Goal: Information Seeking & Learning: Learn about a topic

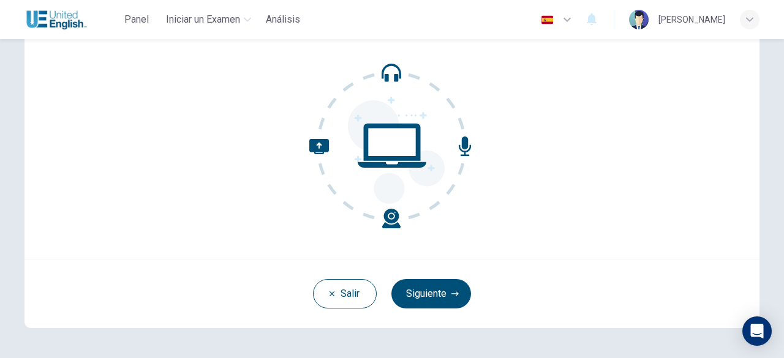
scroll to position [151, 0]
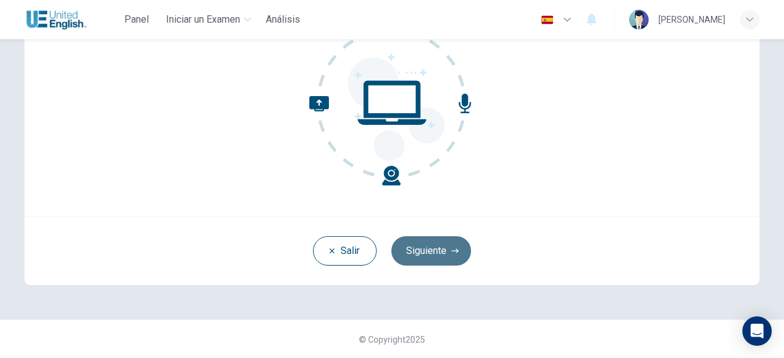
click at [435, 257] on button "Siguiente" at bounding box center [431, 250] width 80 height 29
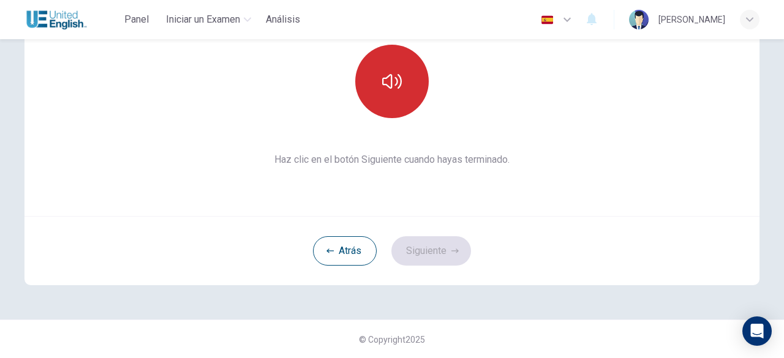
click at [408, 100] on button "button" at bounding box center [391, 81] width 73 height 73
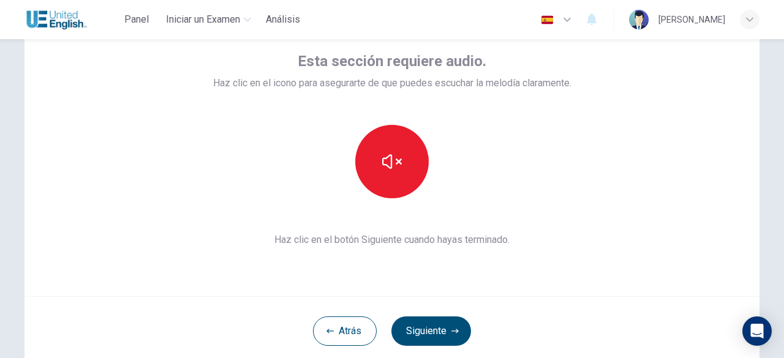
scroll to position [70, 0]
click at [415, 325] on button "Siguiente" at bounding box center [431, 331] width 80 height 29
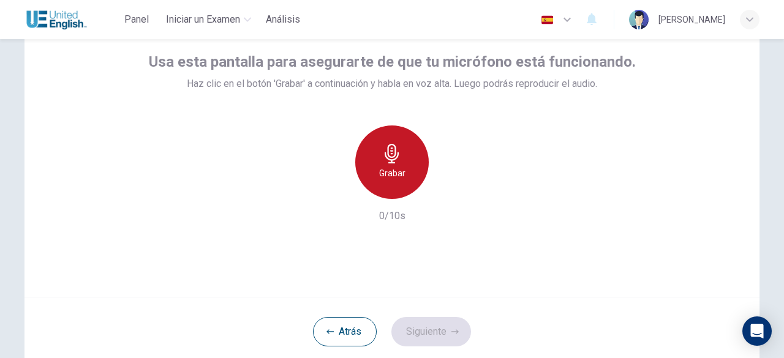
click at [387, 157] on icon "button" at bounding box center [391, 154] width 14 height 20
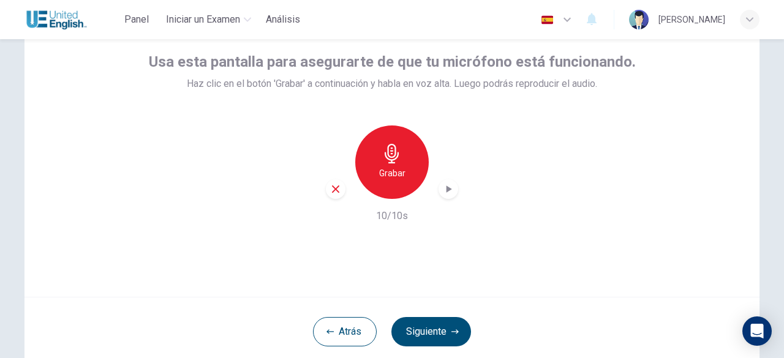
click at [441, 200] on div "Grabar 10/10s" at bounding box center [392, 175] width 487 height 98
click at [451, 191] on div "button" at bounding box center [448, 189] width 20 height 20
click at [438, 329] on button "Siguiente" at bounding box center [431, 331] width 80 height 29
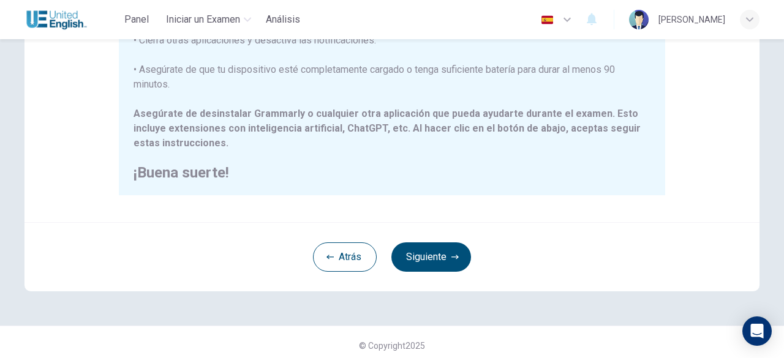
scroll to position [322, 0]
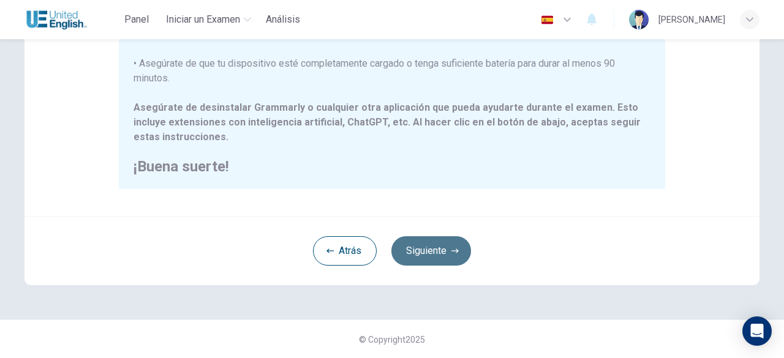
click at [430, 242] on button "Siguiente" at bounding box center [431, 250] width 80 height 29
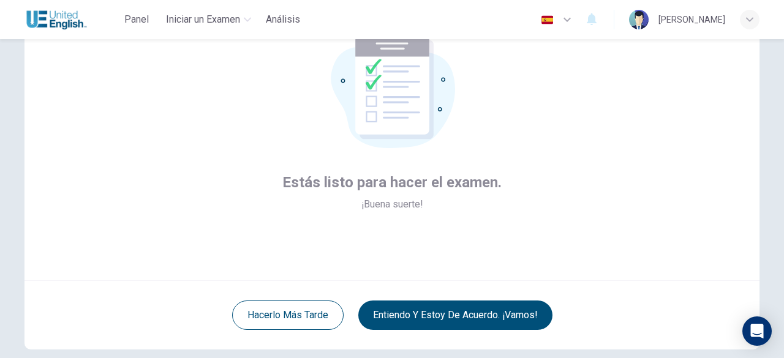
scroll to position [105, 0]
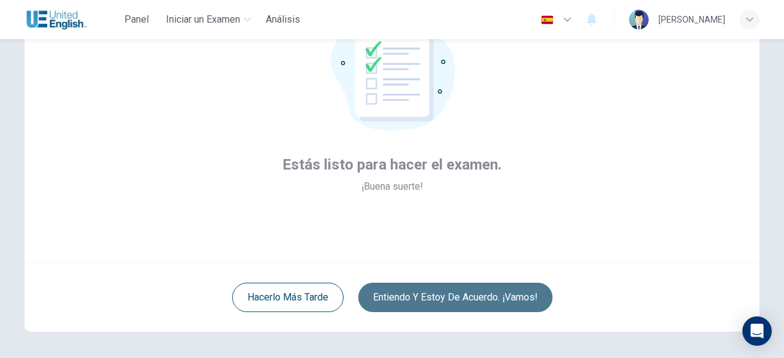
click at [498, 302] on button "Entiendo y estoy de acuerdo. ¡Vamos!" at bounding box center [455, 297] width 194 height 29
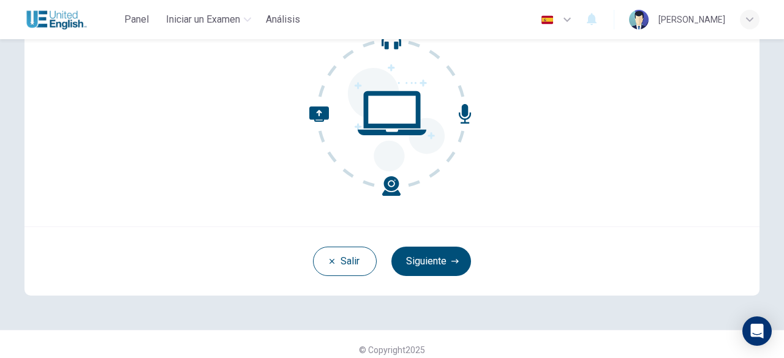
scroll to position [151, 0]
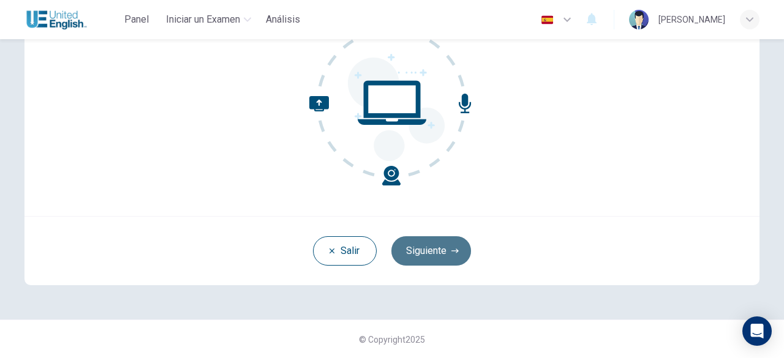
click at [426, 263] on button "Siguiente" at bounding box center [431, 250] width 80 height 29
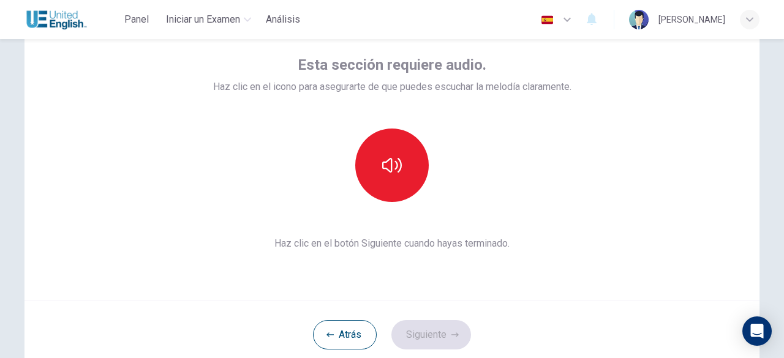
scroll to position [66, 0]
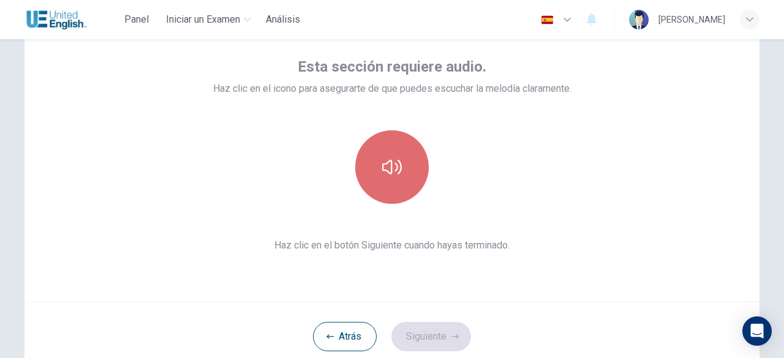
click at [400, 178] on button "button" at bounding box center [391, 166] width 73 height 73
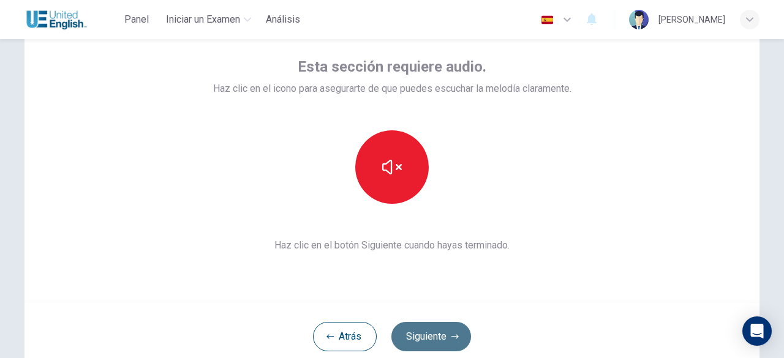
click at [429, 339] on button "Siguiente" at bounding box center [431, 336] width 80 height 29
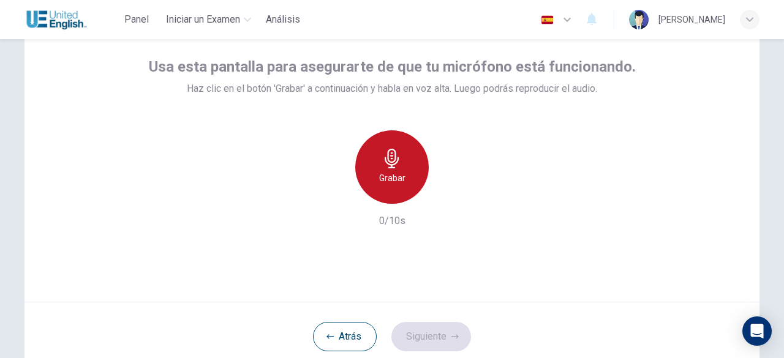
click at [404, 180] on div "Grabar" at bounding box center [391, 166] width 73 height 73
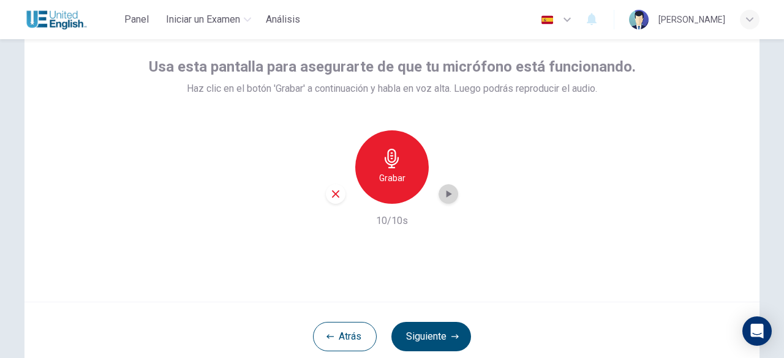
click at [442, 196] on icon "button" at bounding box center [448, 194] width 12 height 12
click at [436, 340] on button "Siguiente" at bounding box center [431, 336] width 80 height 29
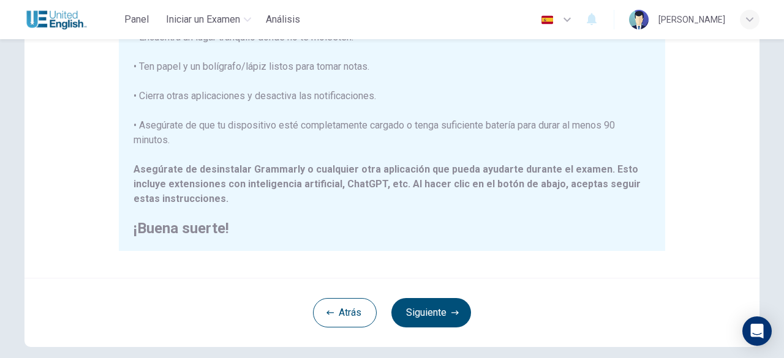
scroll to position [322, 0]
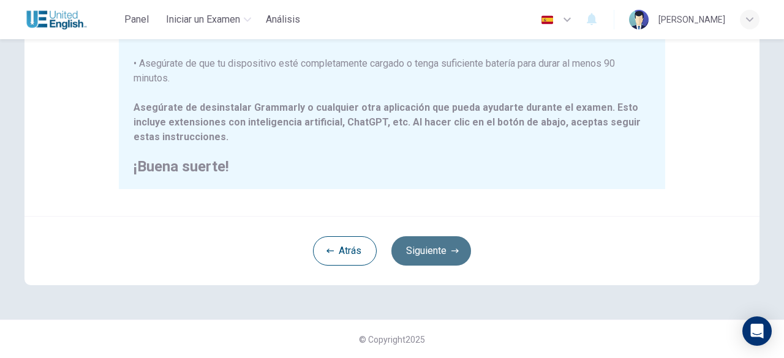
click at [424, 255] on button "Siguiente" at bounding box center [431, 250] width 80 height 29
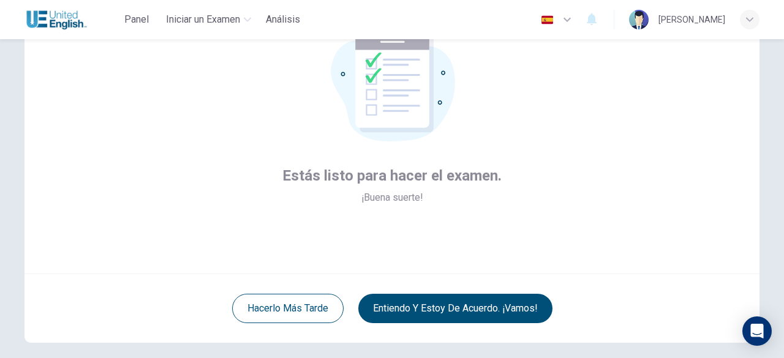
scroll to position [93, 0]
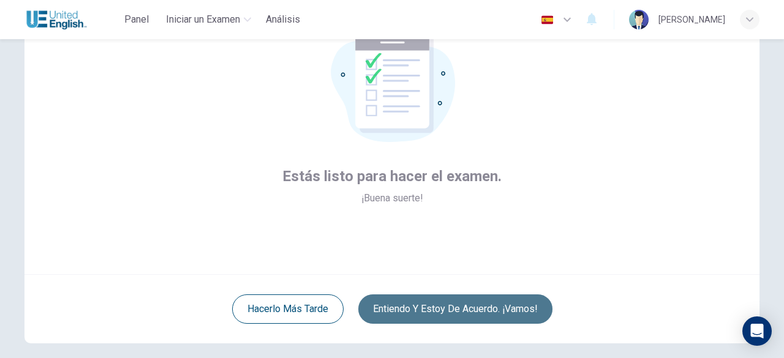
click at [437, 309] on button "Entiendo y estoy de acuerdo. ¡Vamos!" at bounding box center [455, 308] width 194 height 29
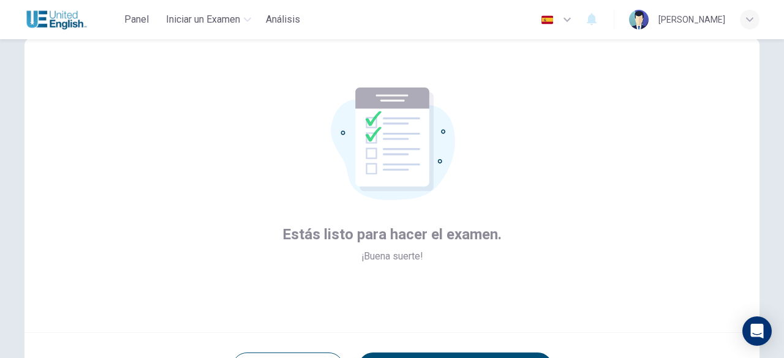
scroll to position [34, 0]
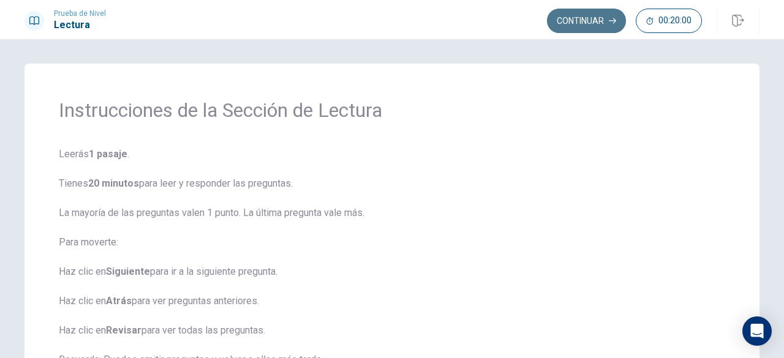
click at [575, 18] on button "Continuar" at bounding box center [586, 21] width 79 height 24
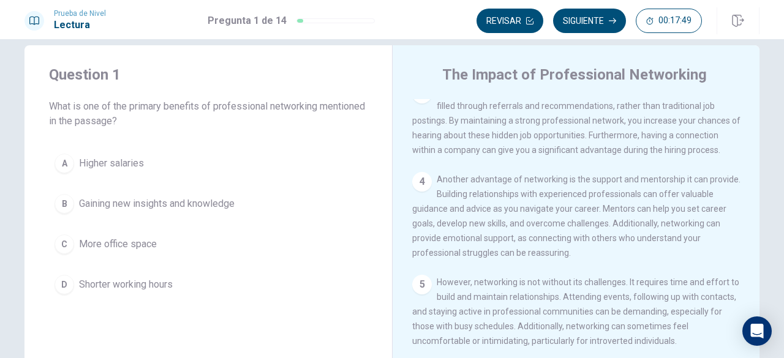
scroll to position [20, 0]
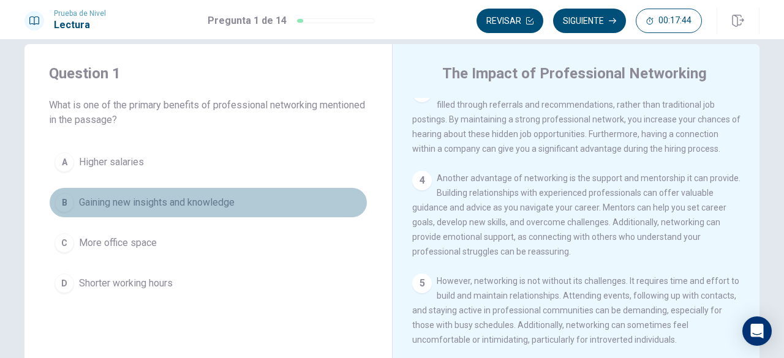
click at [137, 199] on span "Gaining new insights and knowledge" at bounding box center [157, 202] width 156 height 15
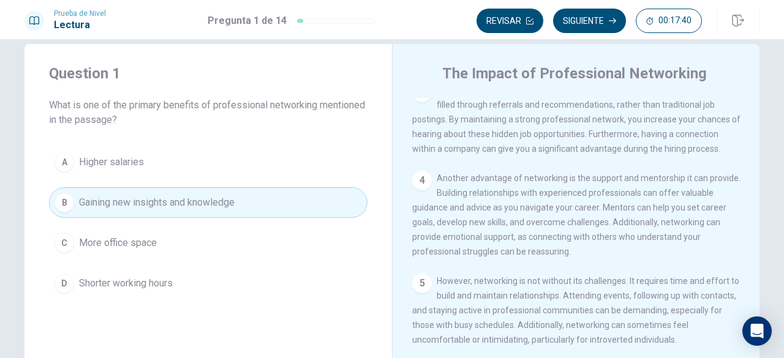
scroll to position [0, 0]
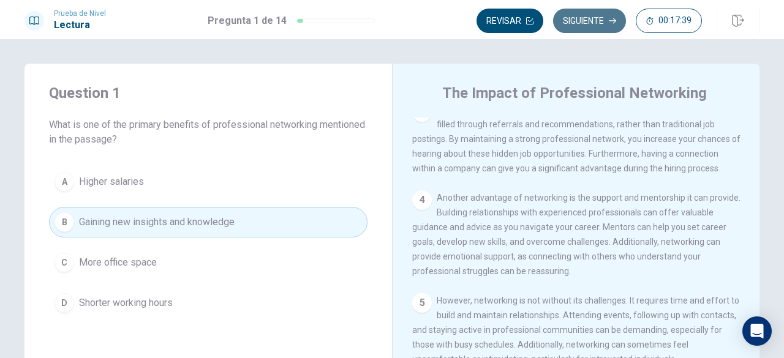
click at [605, 14] on button "Siguiente" at bounding box center [589, 21] width 73 height 24
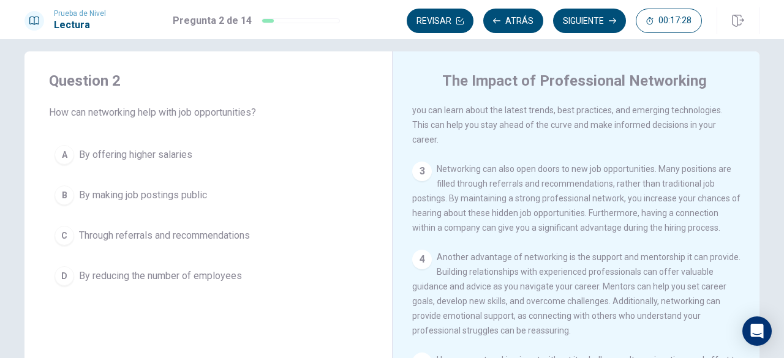
scroll to position [106, 0]
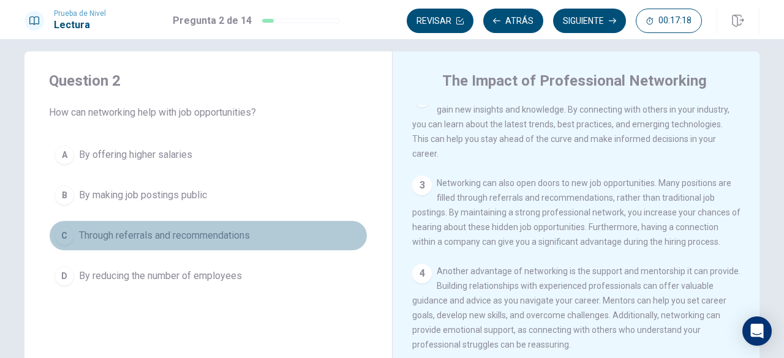
click at [190, 236] on span "Through referrals and recommendations" at bounding box center [164, 235] width 171 height 15
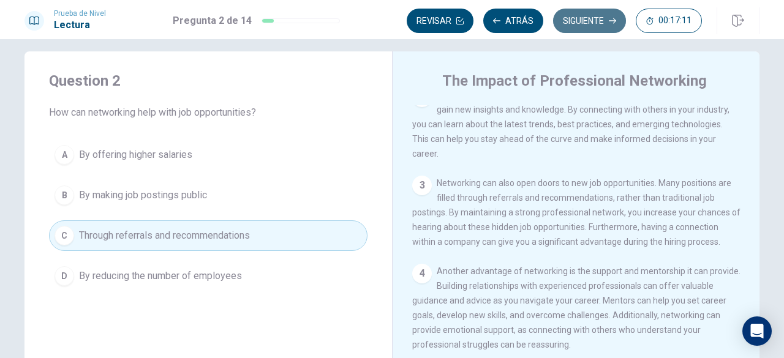
click at [573, 25] on button "Siguiente" at bounding box center [589, 21] width 73 height 24
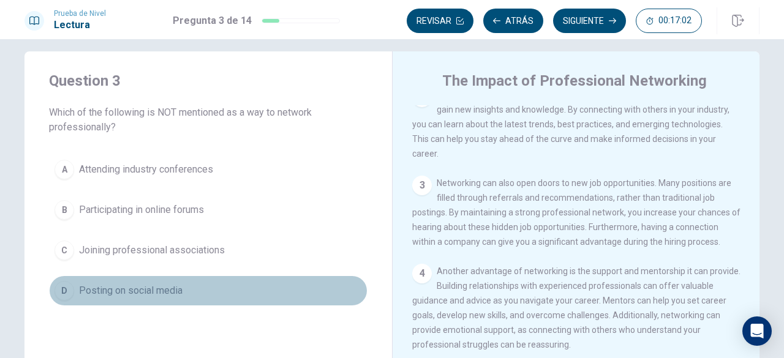
click at [176, 296] on span "Posting on social media" at bounding box center [130, 290] width 103 height 15
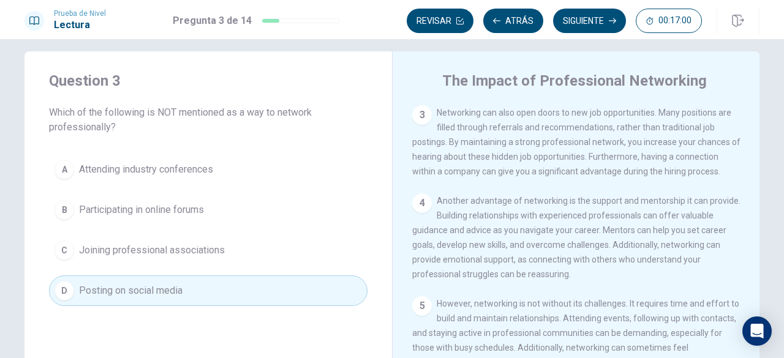
scroll to position [204, 0]
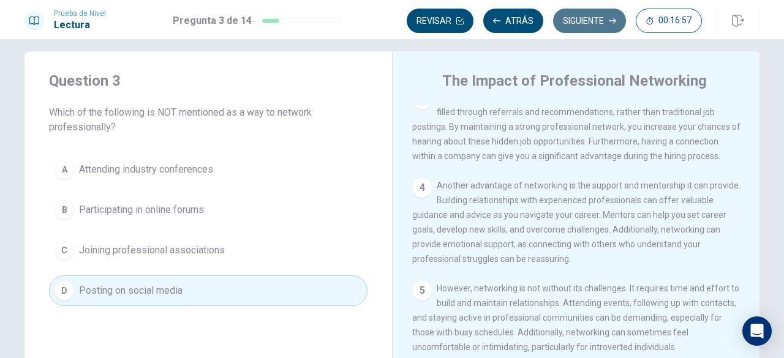
click at [578, 16] on button "Siguiente" at bounding box center [589, 21] width 73 height 24
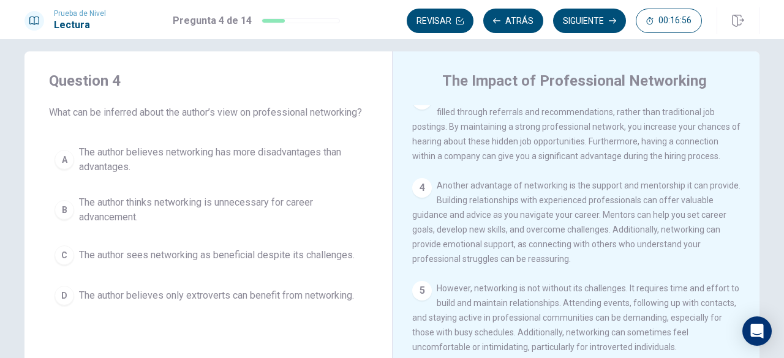
scroll to position [0, 0]
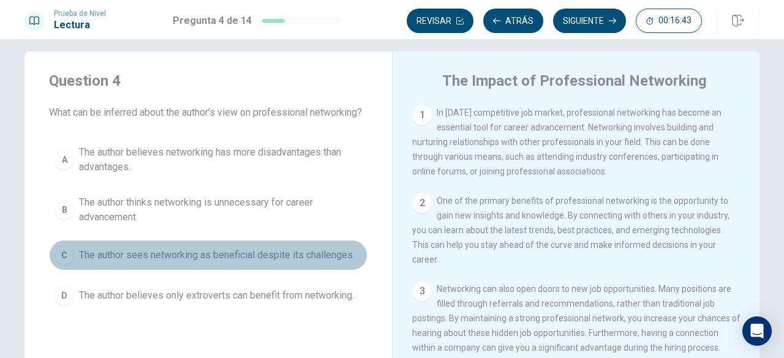
click at [306, 249] on span "The author sees networking as beneficial despite its challenges." at bounding box center [216, 255] width 275 height 15
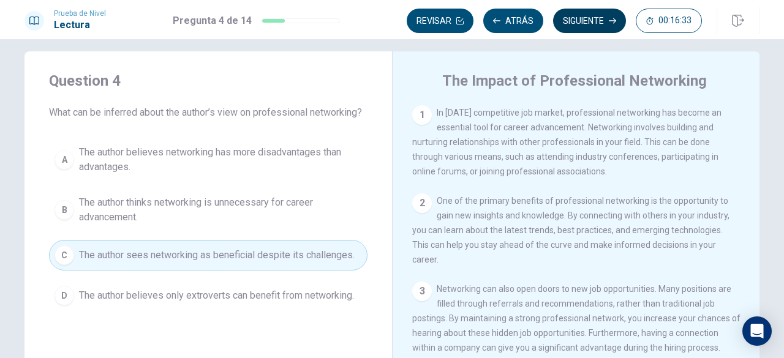
click at [587, 14] on button "Siguiente" at bounding box center [589, 21] width 73 height 24
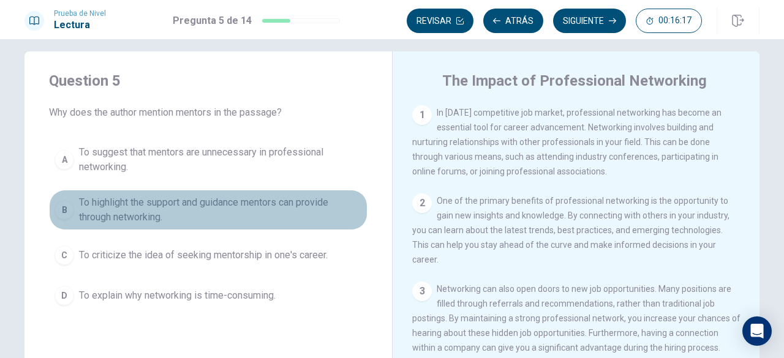
click at [282, 206] on span "To highlight the support and guidance mentors can provide through networking." at bounding box center [220, 209] width 283 height 29
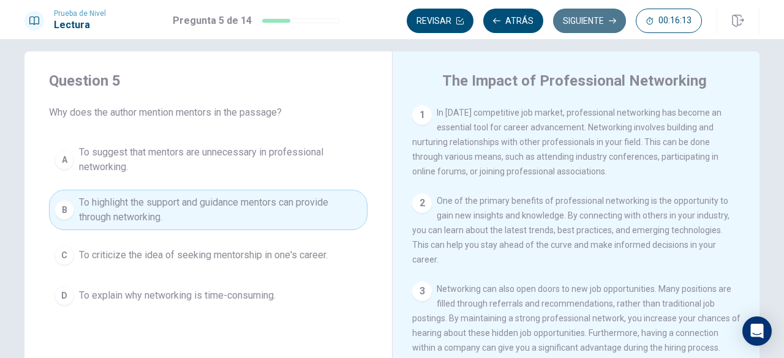
click at [595, 13] on button "Siguiente" at bounding box center [589, 21] width 73 height 24
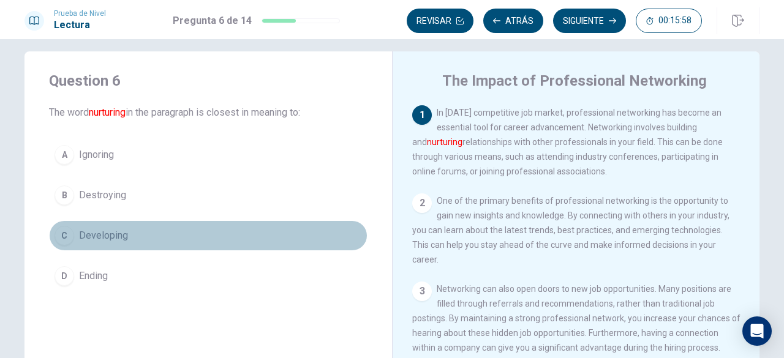
click at [109, 241] on span "Developing" at bounding box center [103, 235] width 49 height 15
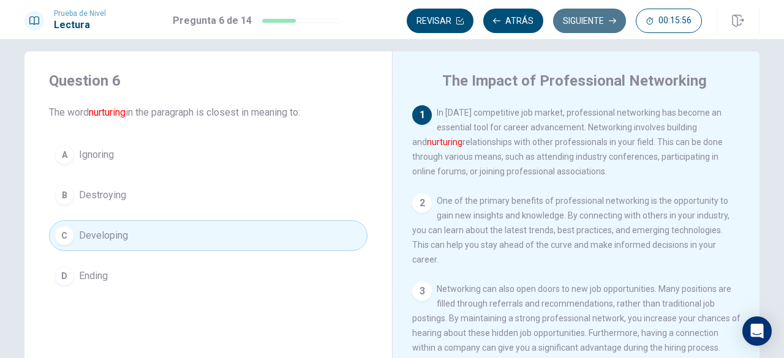
click at [578, 19] on button "Siguiente" at bounding box center [589, 21] width 73 height 24
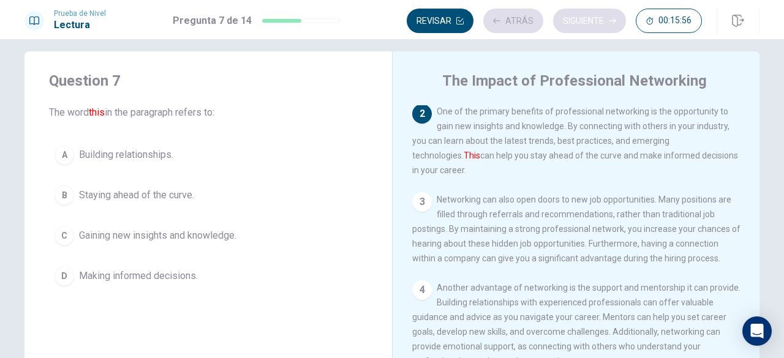
scroll to position [90, 0]
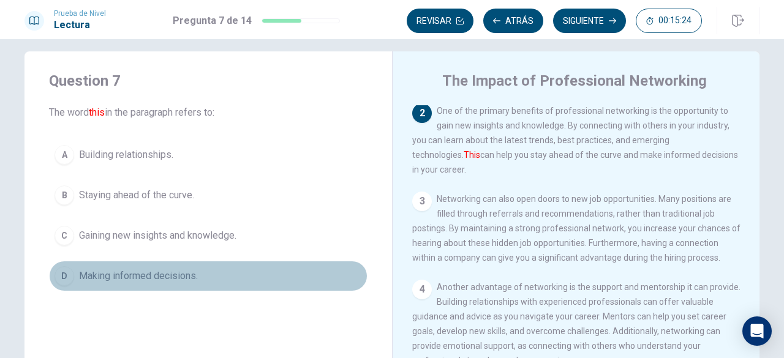
click at [156, 280] on span "Making informed decisions." at bounding box center [138, 276] width 119 height 15
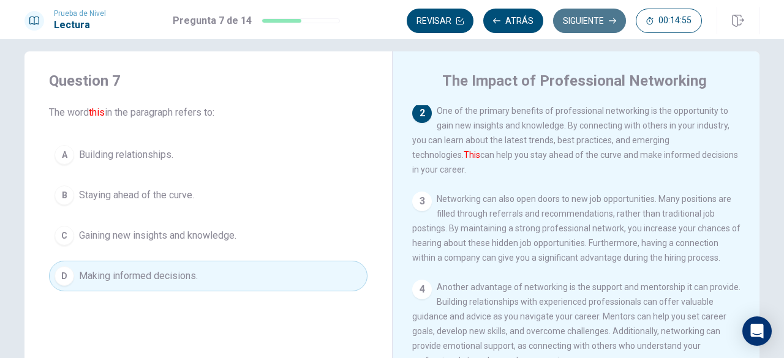
click at [572, 18] on button "Siguiente" at bounding box center [589, 21] width 73 height 24
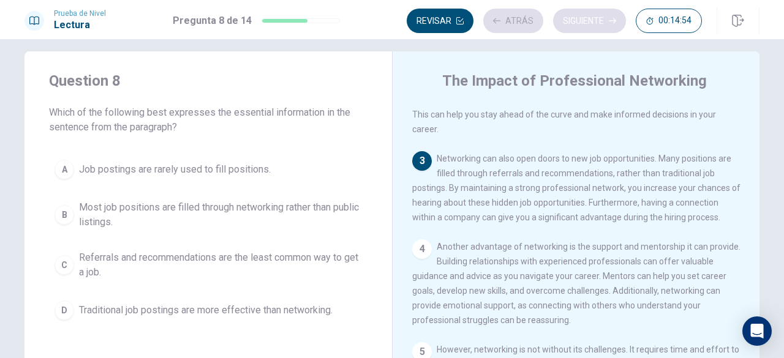
scroll to position [180, 0]
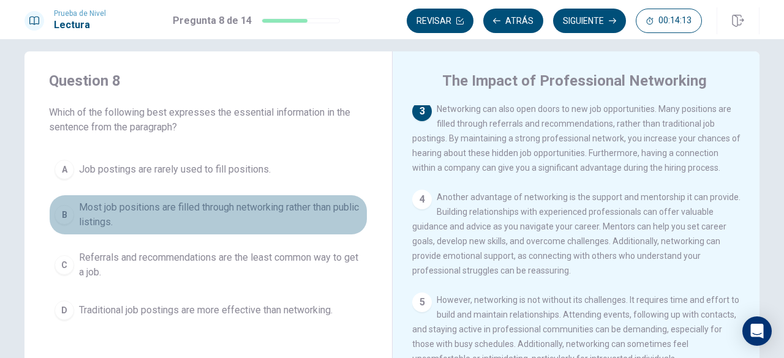
click at [173, 208] on span "Most job positions are filled through networking rather than public listings." at bounding box center [220, 214] width 283 height 29
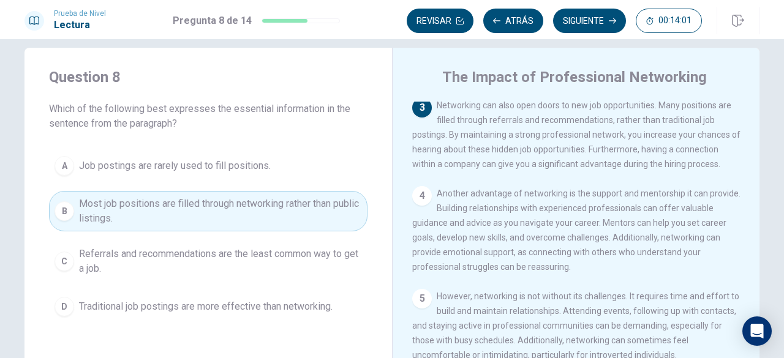
scroll to position [11, 0]
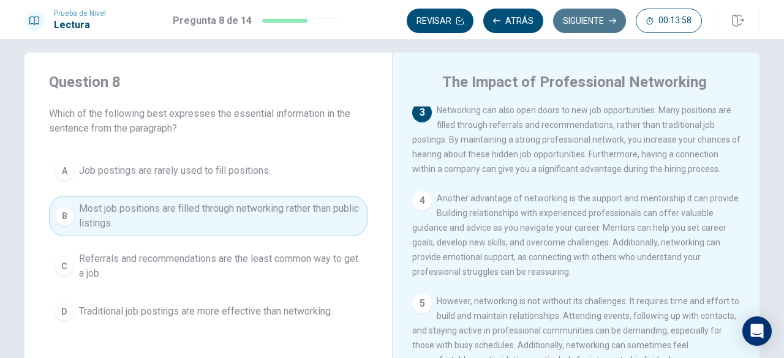
click at [575, 12] on button "Siguiente" at bounding box center [589, 21] width 73 height 24
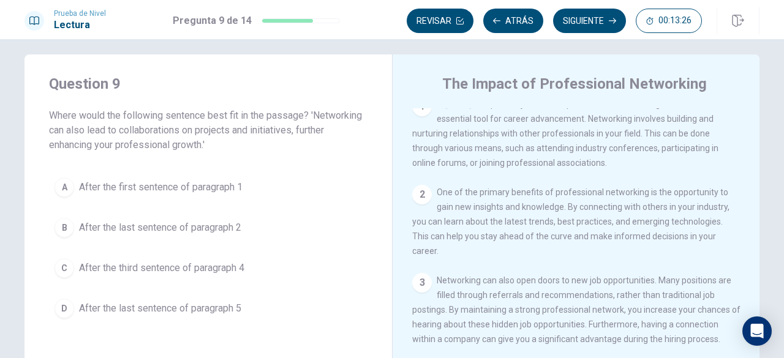
scroll to position [0, 0]
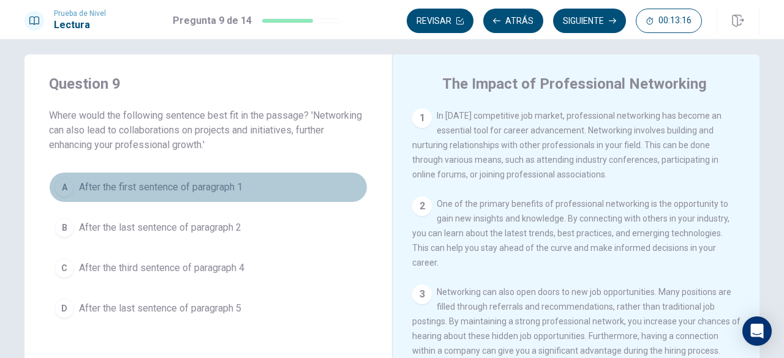
click at [206, 189] on span "After the first sentence of paragraph 1" at bounding box center [160, 187] width 163 height 15
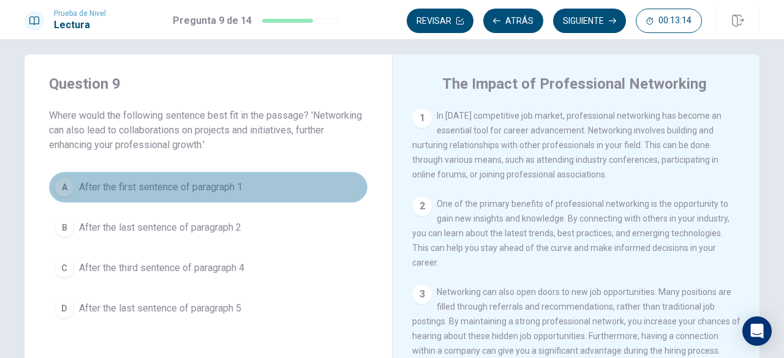
click at [206, 189] on span "After the first sentence of paragraph 1" at bounding box center [160, 187] width 163 height 15
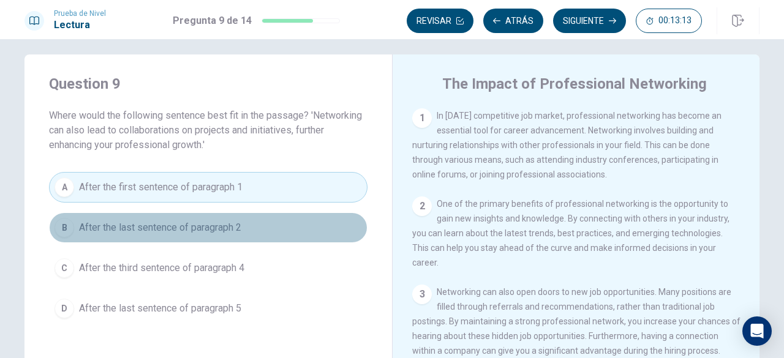
click at [142, 233] on span "After the last sentence of paragraph 2" at bounding box center [160, 227] width 162 height 15
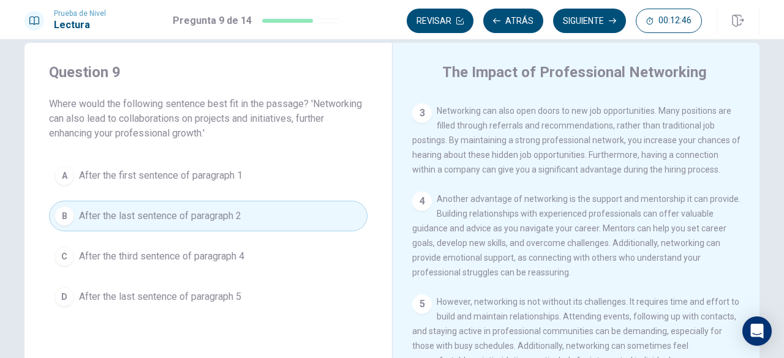
scroll to position [204, 0]
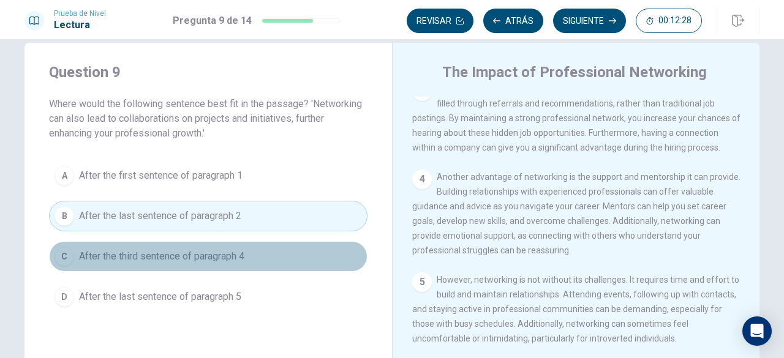
click at [208, 258] on span "After the third sentence of paragraph 4" at bounding box center [161, 256] width 165 height 15
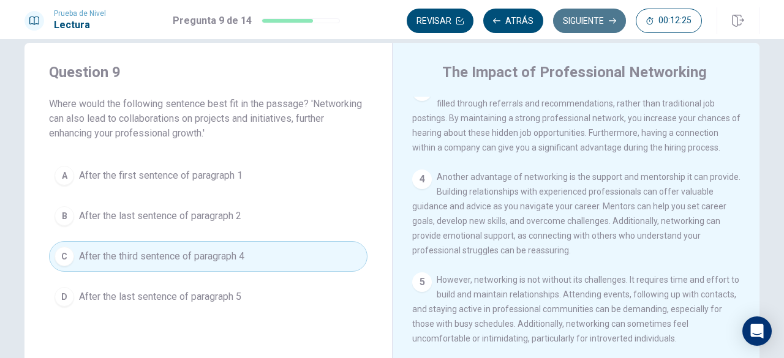
click at [587, 21] on button "Siguiente" at bounding box center [589, 21] width 73 height 24
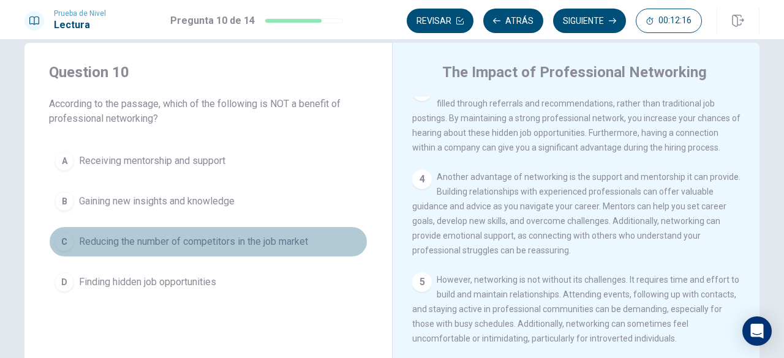
click at [267, 245] on span "Reducing the number of competitors in the job market" at bounding box center [193, 241] width 229 height 15
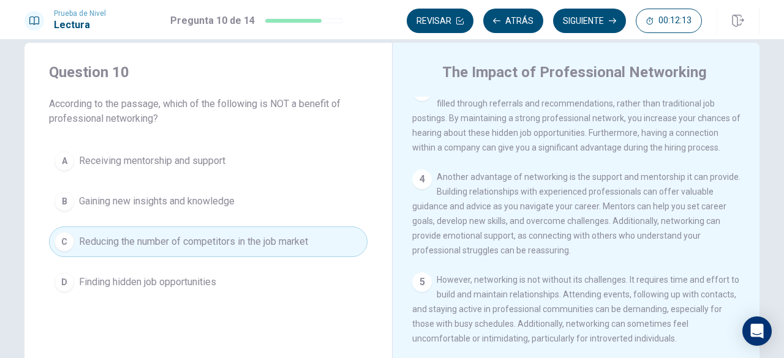
scroll to position [0, 0]
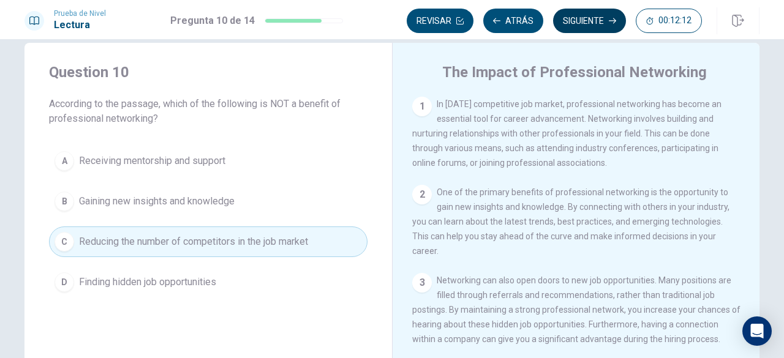
click at [595, 26] on button "Siguiente" at bounding box center [589, 21] width 73 height 24
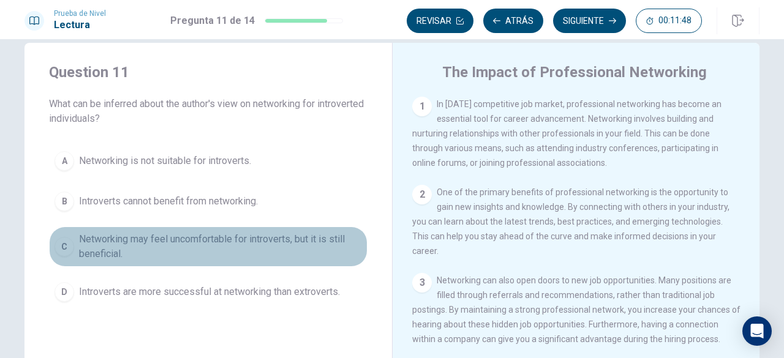
click at [294, 236] on span "Networking may feel uncomfortable for introverts, but it is still beneficial." at bounding box center [220, 246] width 283 height 29
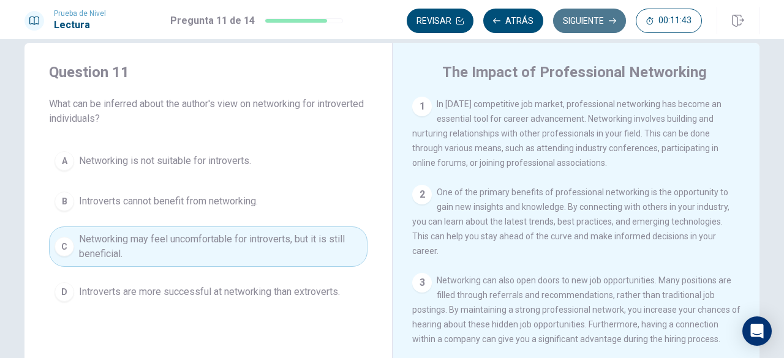
click at [587, 12] on button "Siguiente" at bounding box center [589, 21] width 73 height 24
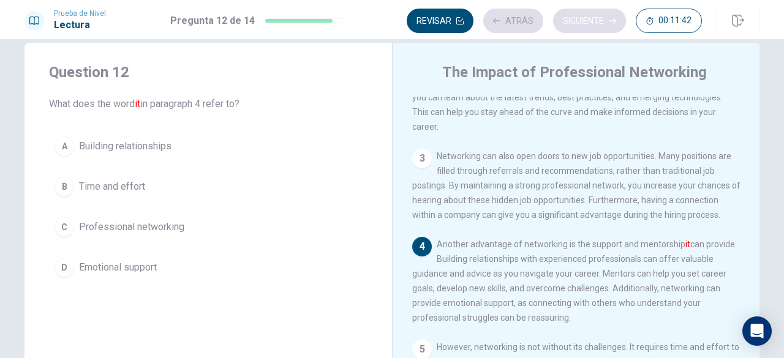
scroll to position [132, 0]
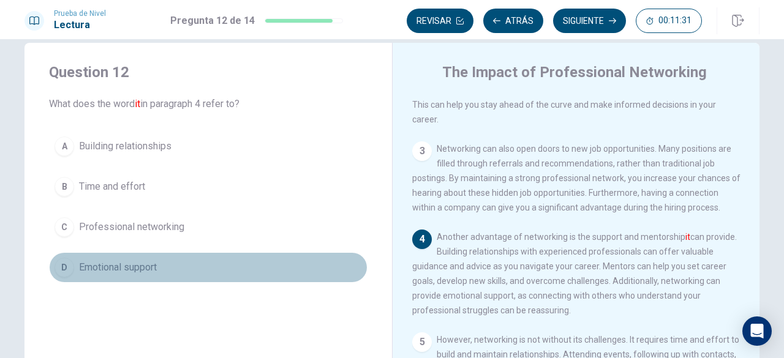
click at [168, 263] on button "D Emotional support" at bounding box center [208, 267] width 318 height 31
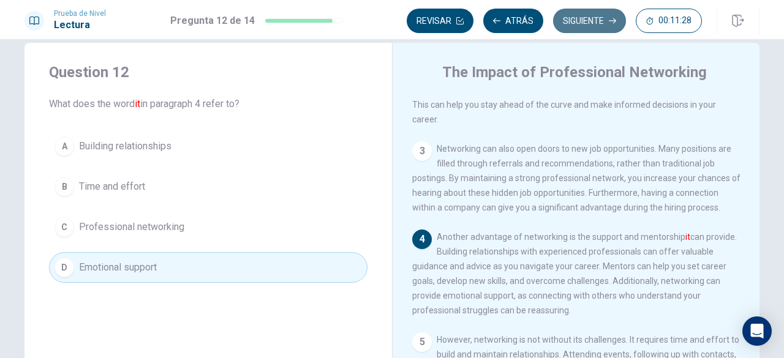
click at [577, 19] on button "Siguiente" at bounding box center [589, 21] width 73 height 24
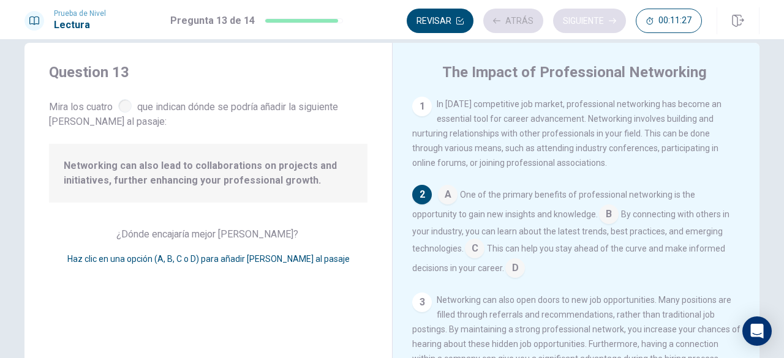
scroll to position [90, 0]
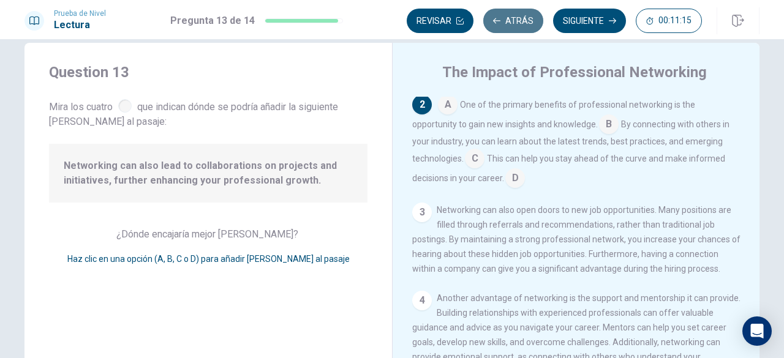
click at [525, 23] on button "Atrás" at bounding box center [513, 21] width 60 height 24
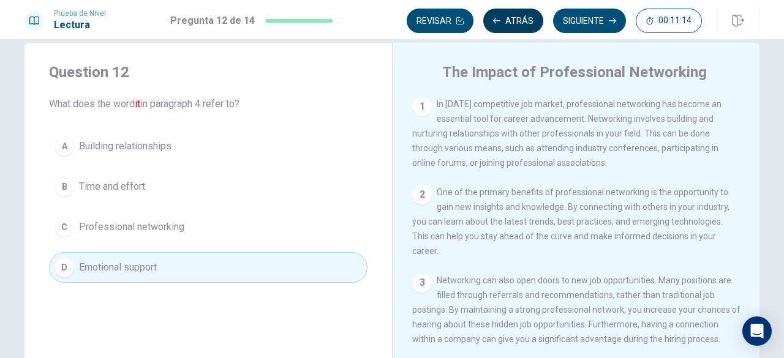
click at [525, 23] on button "Atrás" at bounding box center [513, 21] width 60 height 24
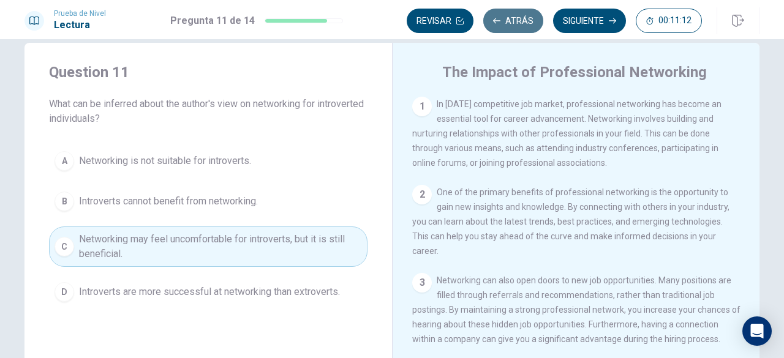
click at [525, 23] on button "Atrás" at bounding box center [513, 21] width 60 height 24
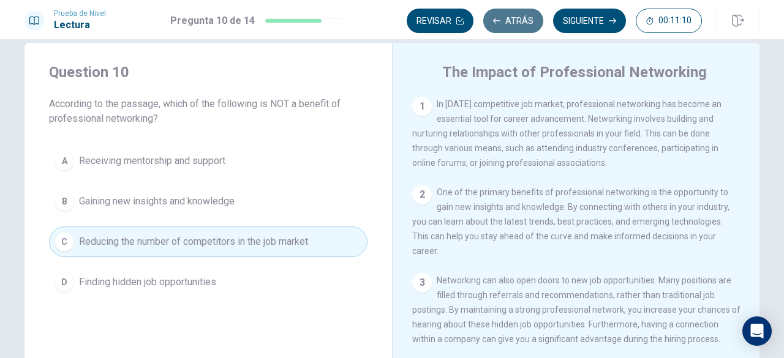
click at [525, 23] on button "Atrás" at bounding box center [513, 21] width 60 height 24
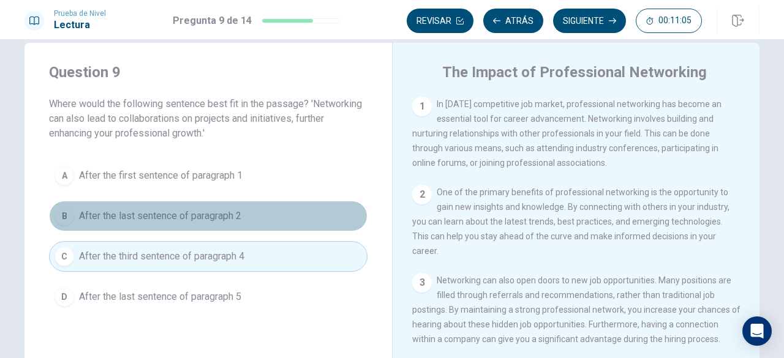
click at [218, 227] on button "B After the last sentence of paragraph 2" at bounding box center [208, 216] width 318 height 31
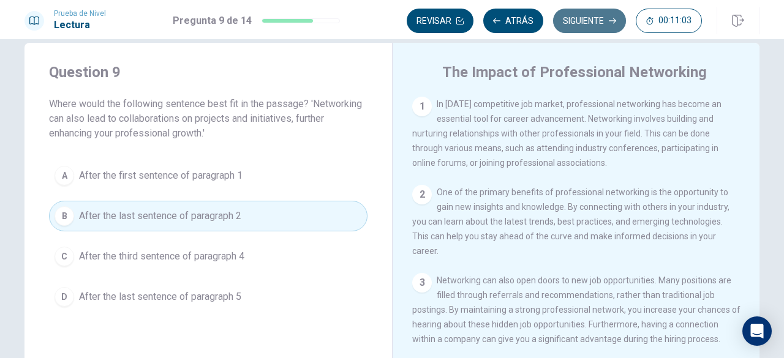
click at [605, 19] on button "Siguiente" at bounding box center [589, 21] width 73 height 24
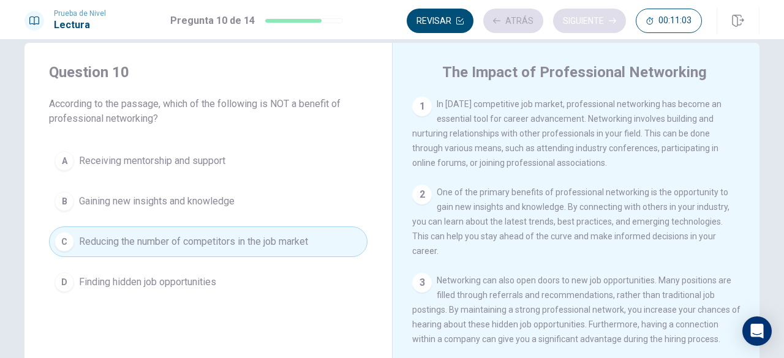
click at [605, 19] on div "Revisar Atrás Siguiente 00:11:03" at bounding box center [554, 21] width 295 height 24
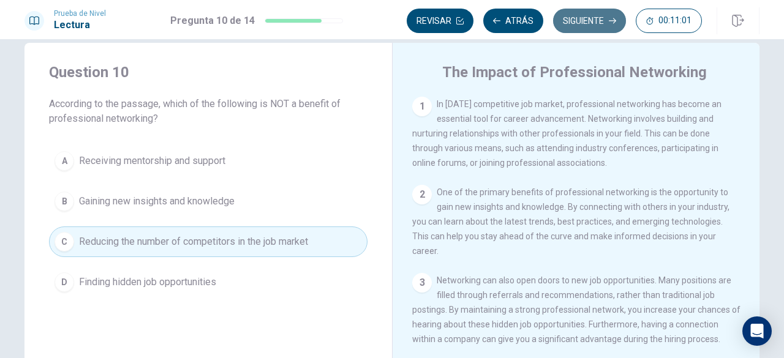
click at [605, 19] on button "Siguiente" at bounding box center [589, 21] width 73 height 24
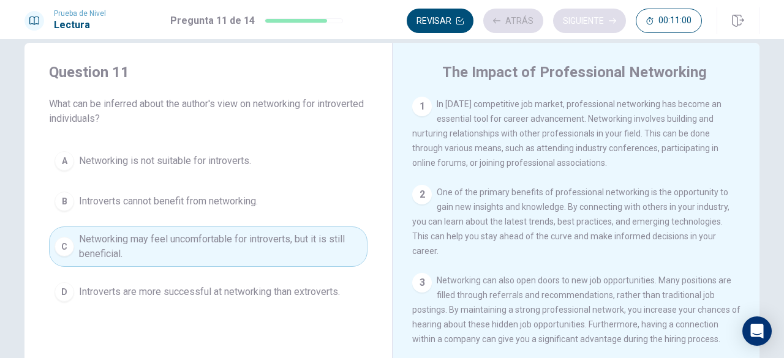
click at [605, 19] on div "Revisar Atrás Siguiente 00:11:00" at bounding box center [554, 21] width 295 height 24
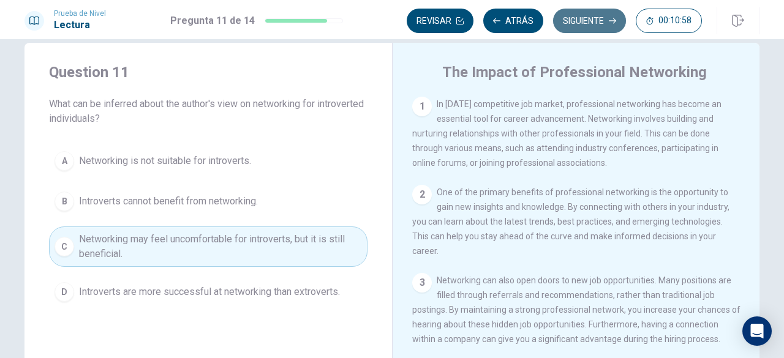
click at [605, 19] on button "Siguiente" at bounding box center [589, 21] width 73 height 24
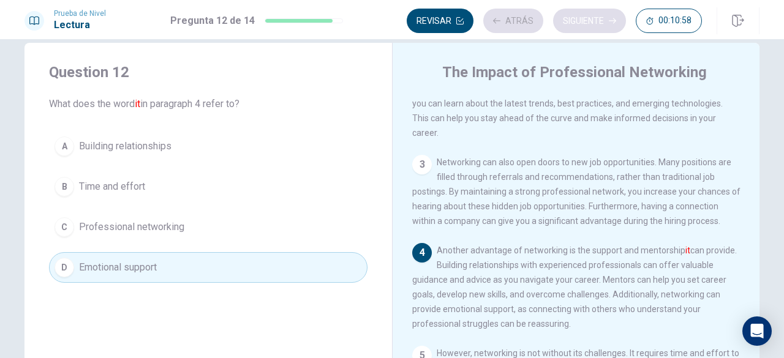
scroll to position [132, 0]
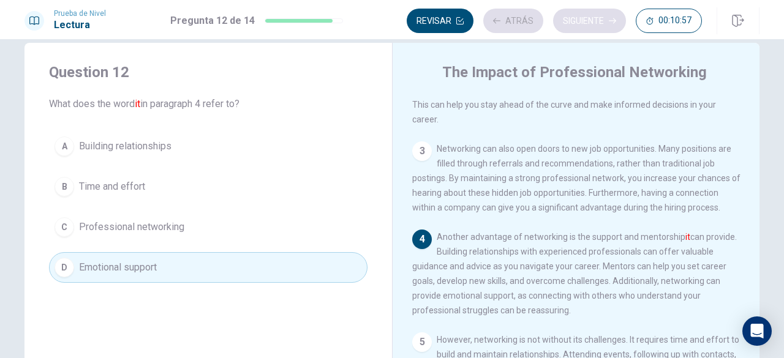
click at [605, 19] on div "Revisar Atrás Siguiente 00:10:57" at bounding box center [554, 21] width 295 height 24
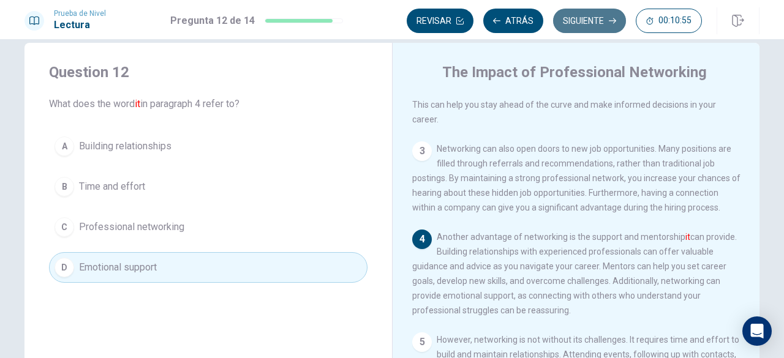
click at [605, 19] on button "Siguiente" at bounding box center [589, 21] width 73 height 24
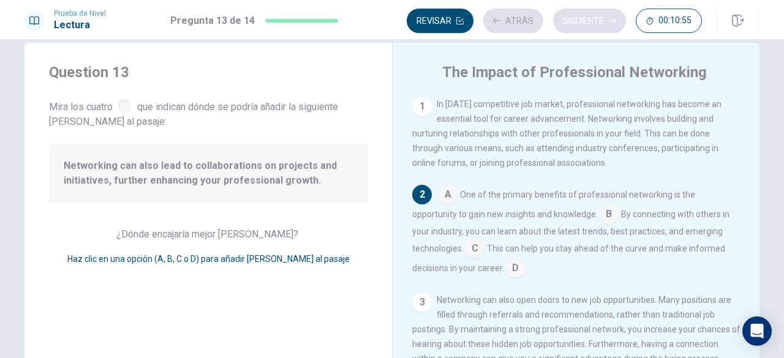
scroll to position [90, 0]
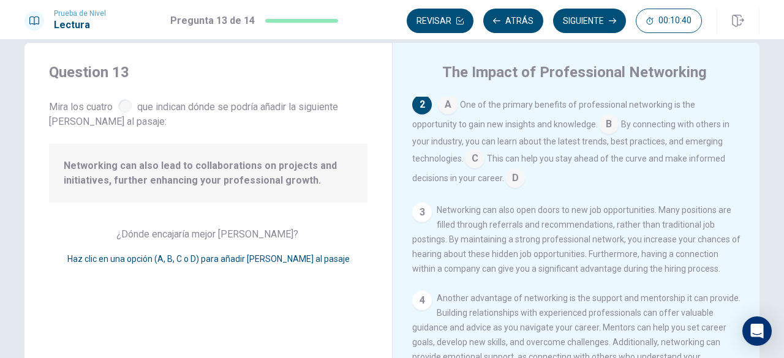
click at [467, 154] on input at bounding box center [475, 160] width 20 height 20
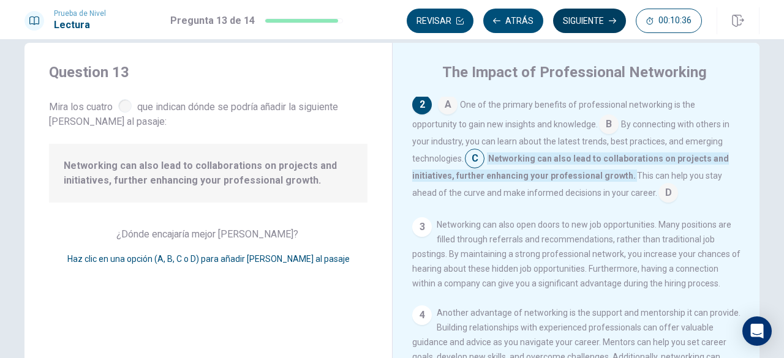
click at [593, 13] on button "Siguiente" at bounding box center [589, 21] width 73 height 24
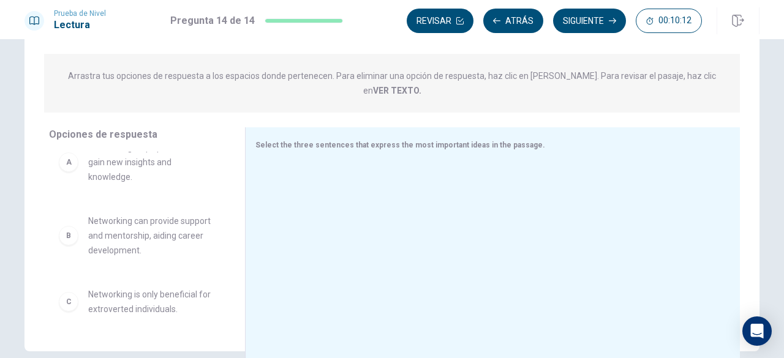
scroll to position [22, 0]
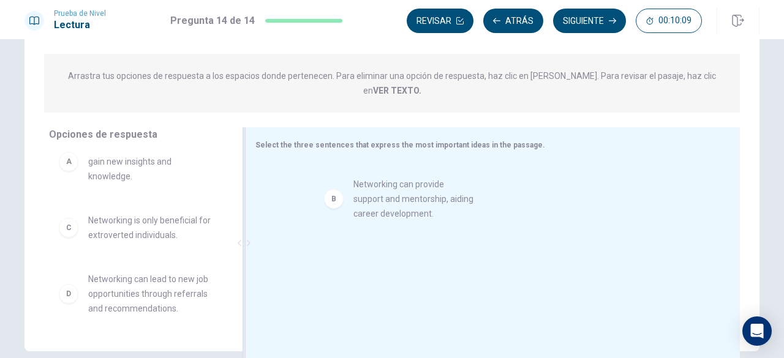
drag, startPoint x: 159, startPoint y: 233, endPoint x: 430, endPoint y: 212, distance: 272.0
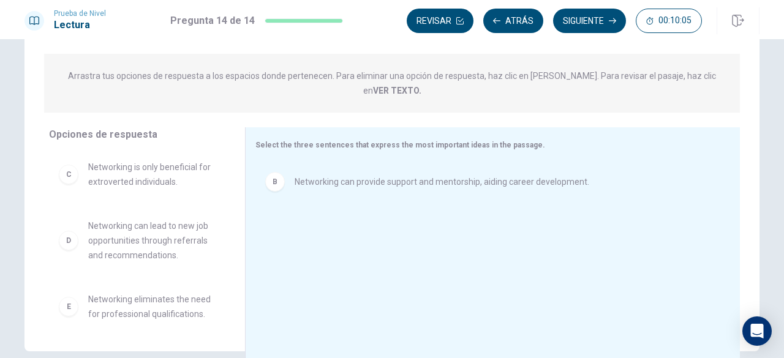
scroll to position [76, 0]
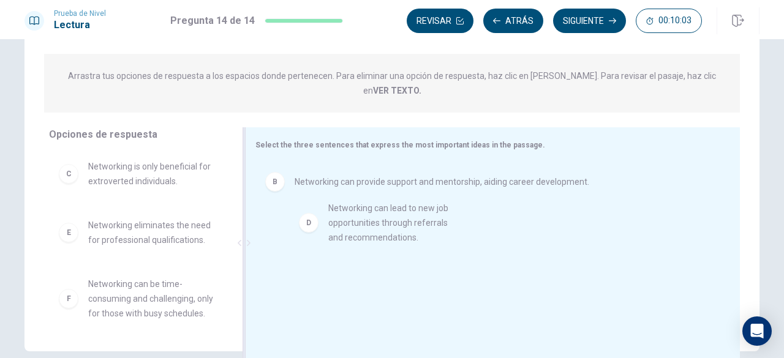
drag, startPoint x: 177, startPoint y: 226, endPoint x: 432, endPoint y: 225, distance: 255.3
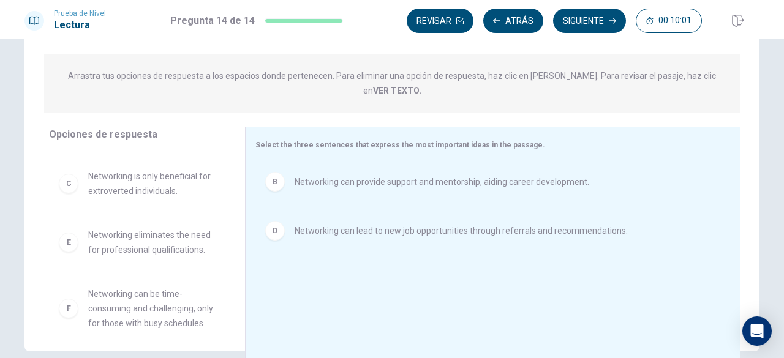
scroll to position [81, 0]
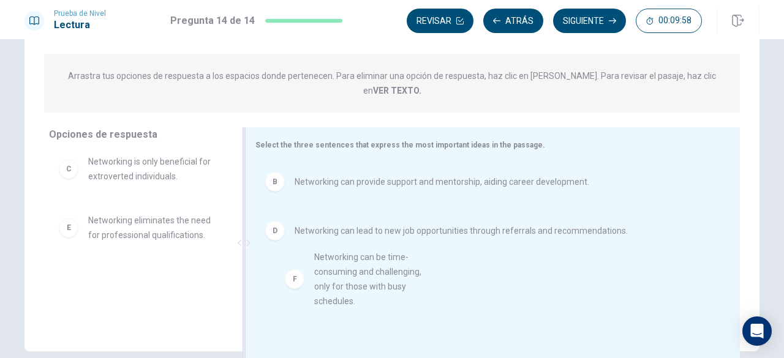
drag, startPoint x: 141, startPoint y: 288, endPoint x: 380, endPoint y: 281, distance: 238.2
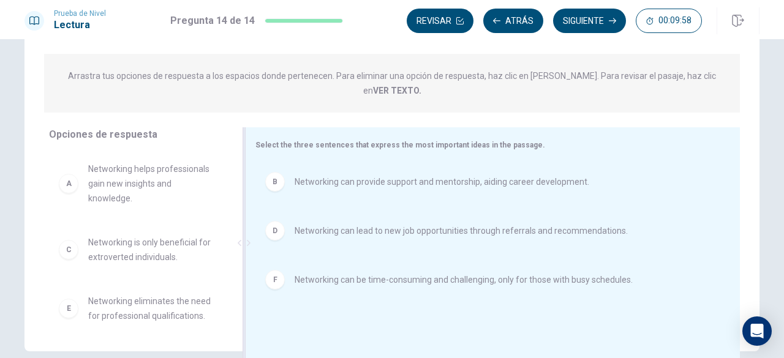
scroll to position [0, 0]
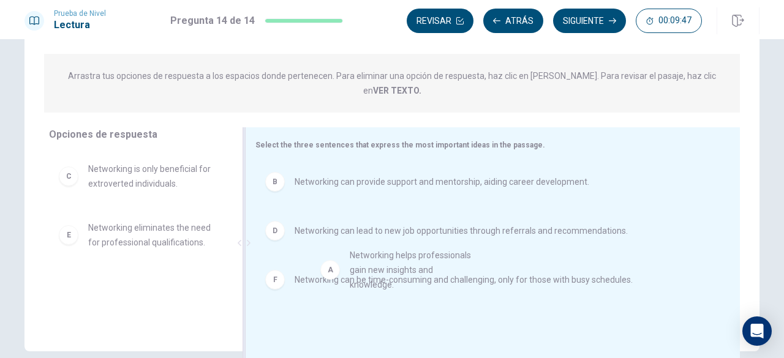
drag, startPoint x: 163, startPoint y: 180, endPoint x: 453, endPoint y: 280, distance: 306.9
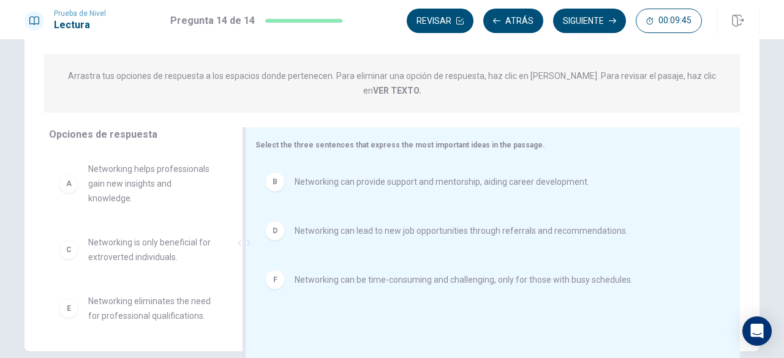
drag, startPoint x: 336, startPoint y: 268, endPoint x: 261, endPoint y: 264, distance: 75.4
click at [598, 24] on button "Siguiente" at bounding box center [589, 21] width 73 height 24
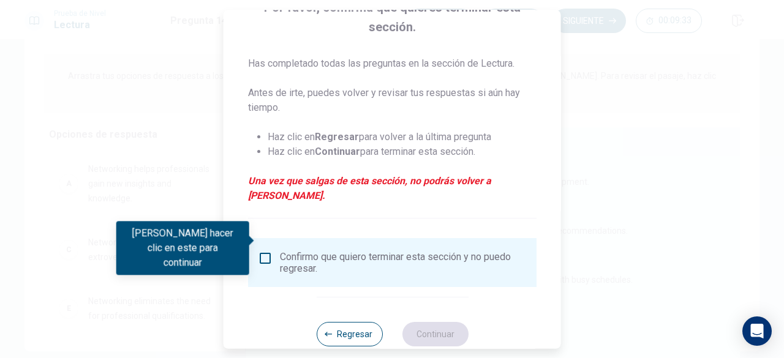
scroll to position [118, 0]
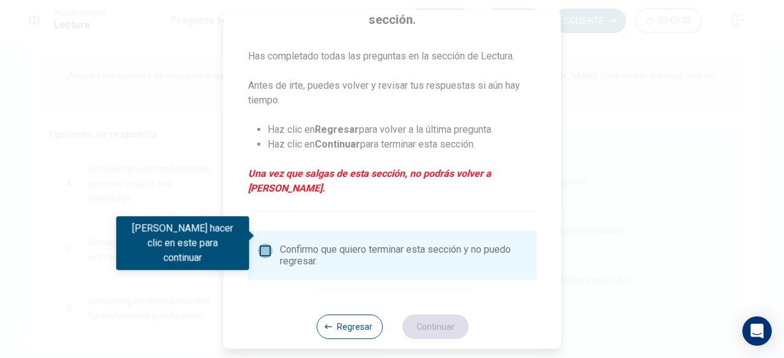
click at [268, 244] on input "Debes hacer clic en este para continuar" at bounding box center [265, 251] width 15 height 15
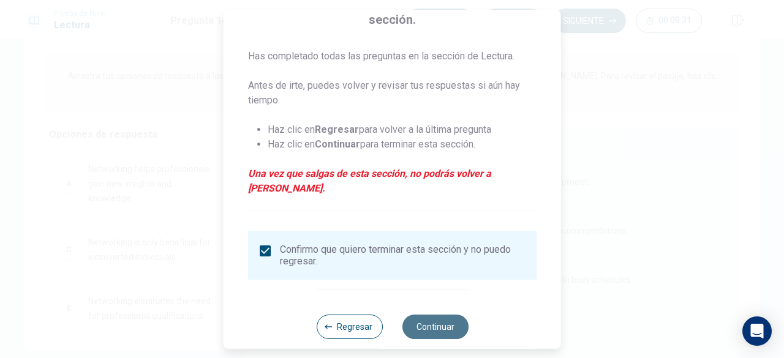
click at [430, 315] on button "Continuar" at bounding box center [435, 327] width 66 height 24
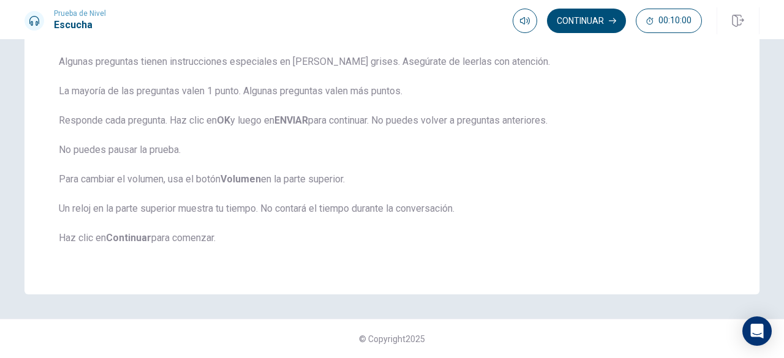
scroll to position [0, 0]
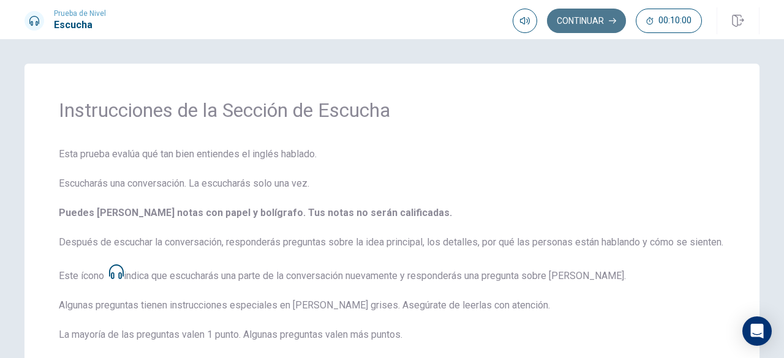
click at [579, 24] on button "Continuar" at bounding box center [586, 21] width 79 height 24
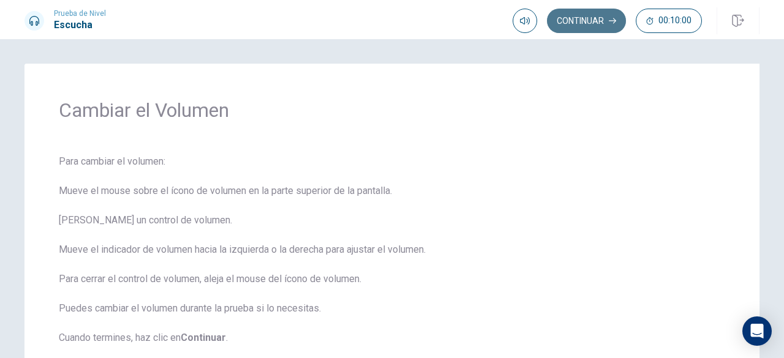
click at [579, 24] on button "Continuar" at bounding box center [586, 21] width 79 height 24
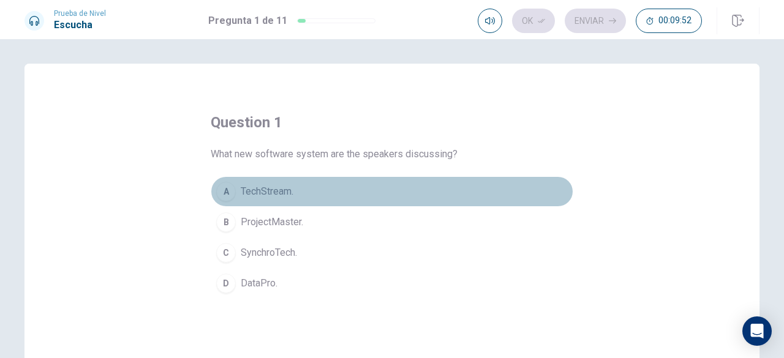
click at [260, 193] on span "TechStream." at bounding box center [267, 191] width 53 height 15
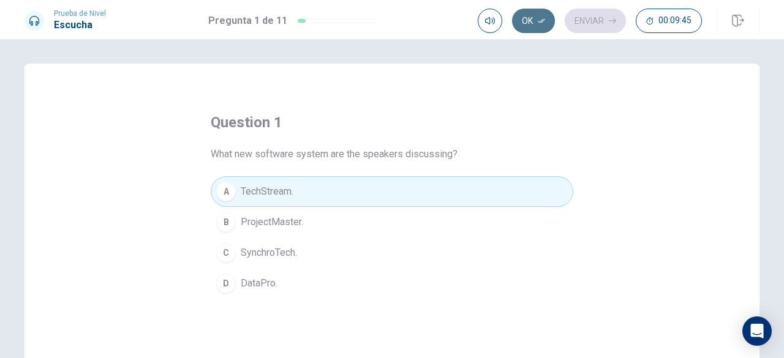
click at [539, 23] on icon "button" at bounding box center [541, 20] width 7 height 7
click at [613, 15] on button "Enviar" at bounding box center [594, 21] width 61 height 24
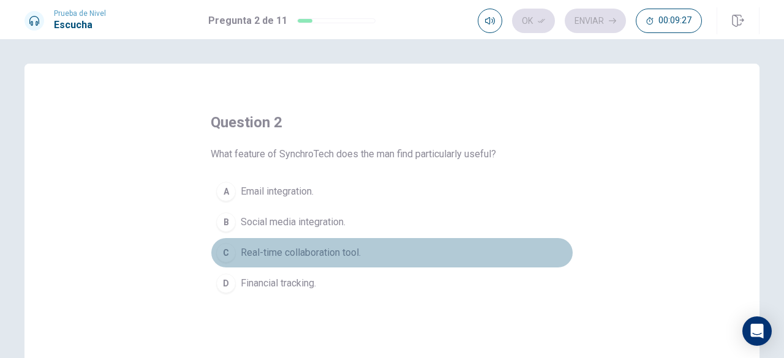
click at [333, 253] on span "Real-time collaboration tool." at bounding box center [301, 253] width 120 height 15
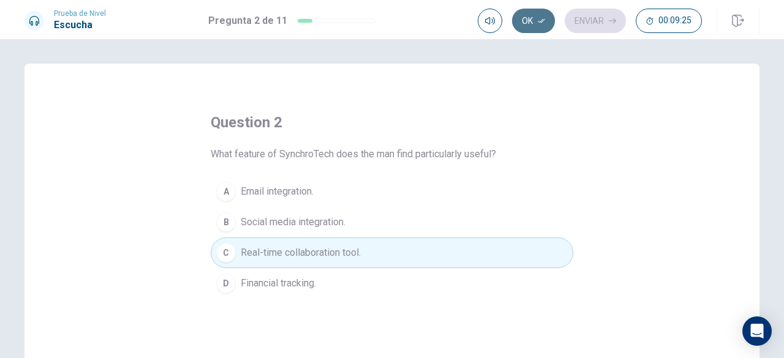
click at [531, 30] on button "Ok" at bounding box center [533, 21] width 43 height 24
click at [594, 18] on button "Enviar" at bounding box center [594, 21] width 61 height 24
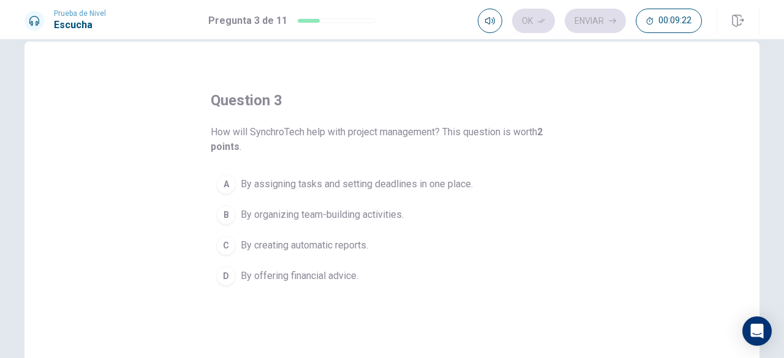
scroll to position [26, 0]
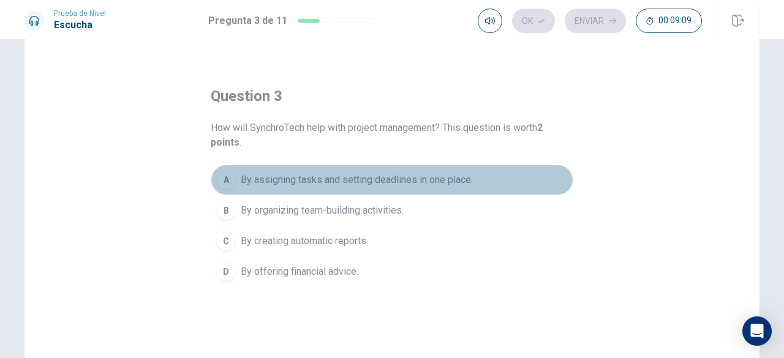
click at [425, 186] on span "By assigning tasks and setting deadlines in one place." at bounding box center [357, 180] width 232 height 15
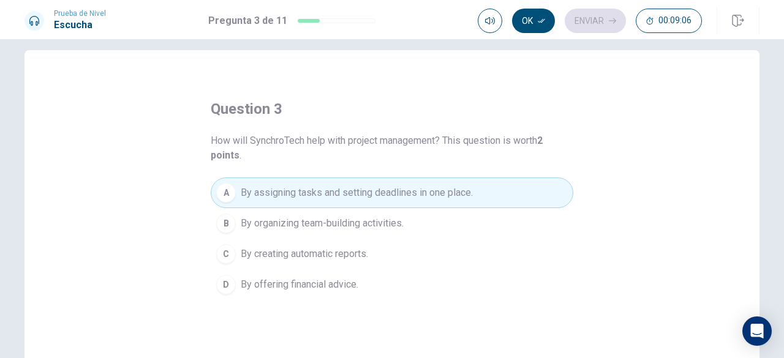
scroll to position [13, 0]
click at [542, 18] on icon "button" at bounding box center [541, 20] width 7 height 7
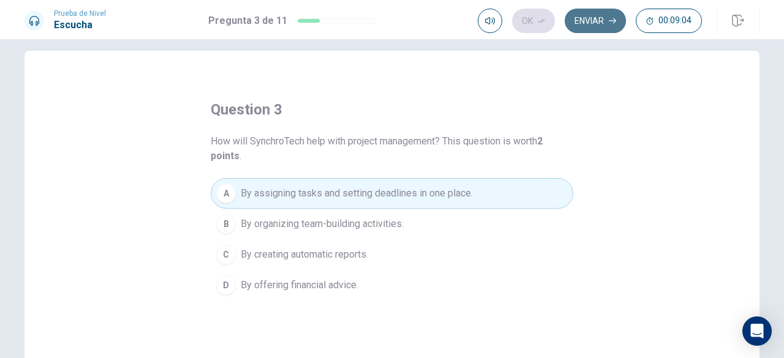
click at [572, 21] on button "Enviar" at bounding box center [594, 21] width 61 height 24
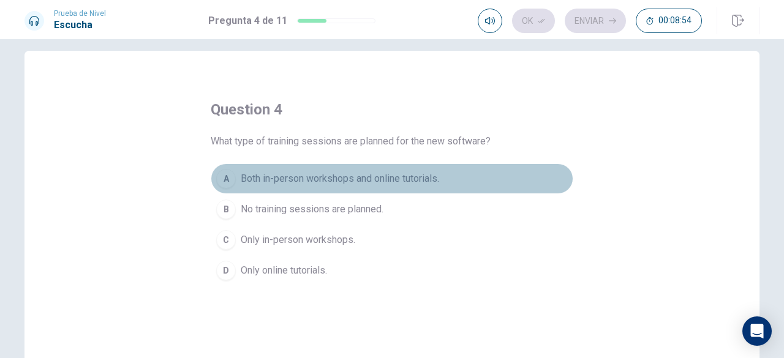
click at [412, 188] on button "A Both in-person workshops and online tutorials." at bounding box center [392, 178] width 362 height 31
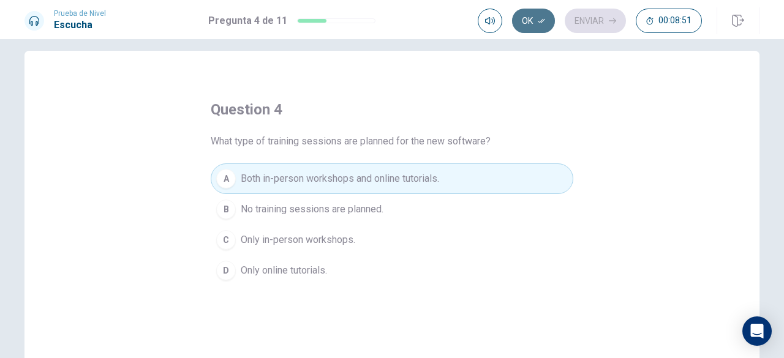
click at [539, 20] on icon "button" at bounding box center [541, 20] width 7 height 7
click at [606, 15] on button "Enviar" at bounding box center [594, 21] width 61 height 24
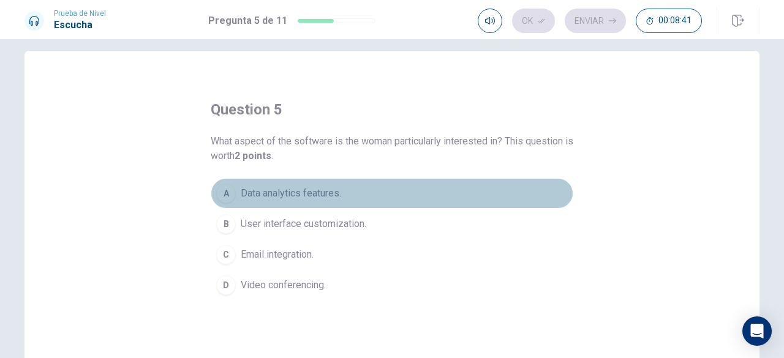
click at [318, 200] on button "A Data analytics features." at bounding box center [392, 193] width 362 height 31
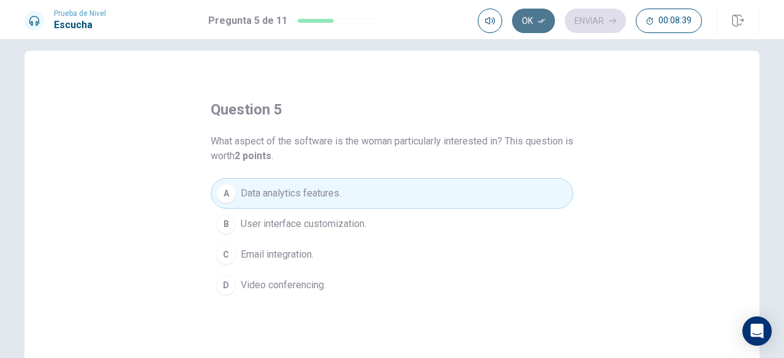
click at [531, 32] on button "Ok" at bounding box center [533, 21] width 43 height 24
click at [599, 14] on button "Enviar" at bounding box center [594, 21] width 61 height 24
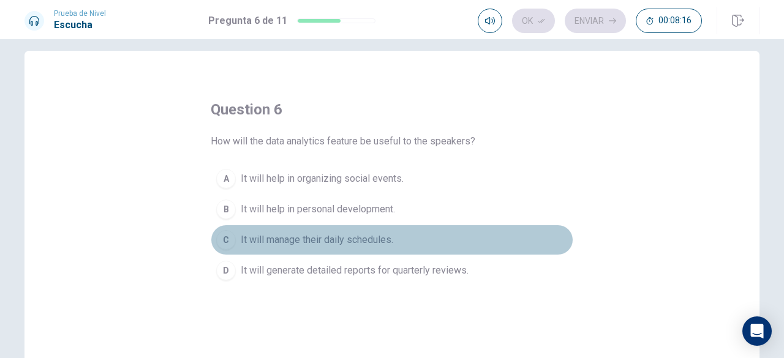
click at [342, 242] on span "It will manage their daily schedules." at bounding box center [317, 240] width 152 height 15
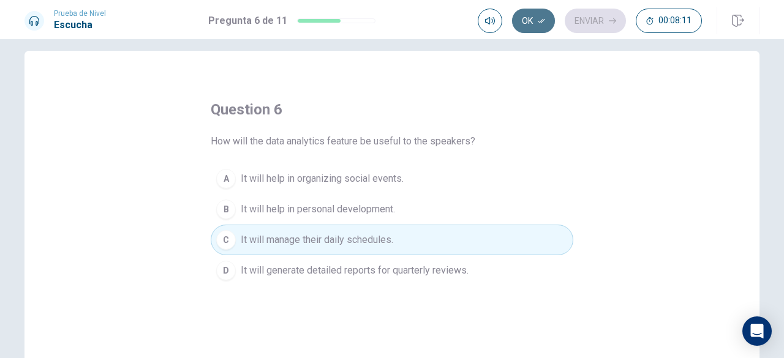
click at [541, 21] on icon "button" at bounding box center [541, 20] width 7 height 7
click at [594, 17] on button "Enviar" at bounding box center [594, 21] width 61 height 24
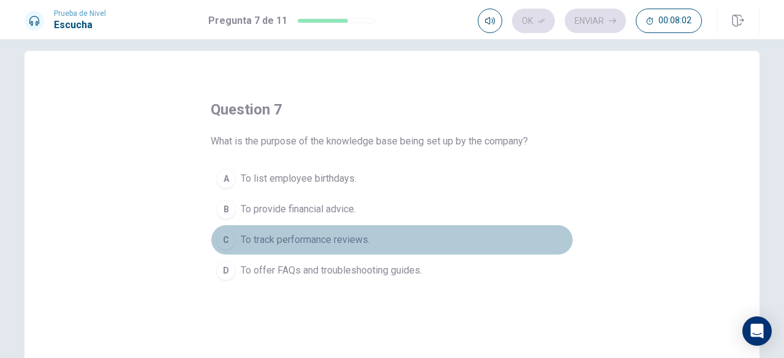
click at [328, 239] on span "To track performance reviews." at bounding box center [305, 240] width 129 height 15
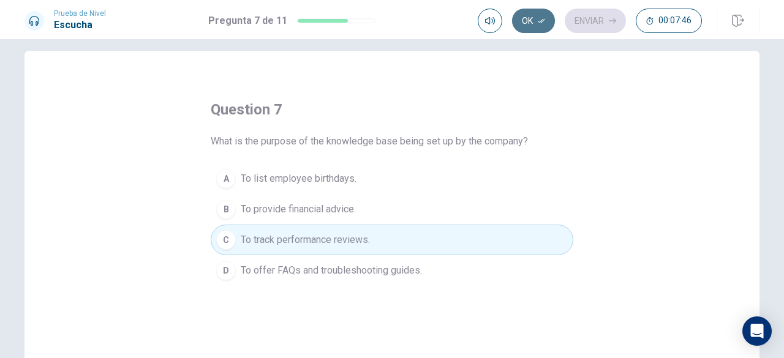
click at [530, 15] on button "Ok" at bounding box center [533, 21] width 43 height 24
click at [583, 17] on button "Enviar" at bounding box center [594, 21] width 61 height 24
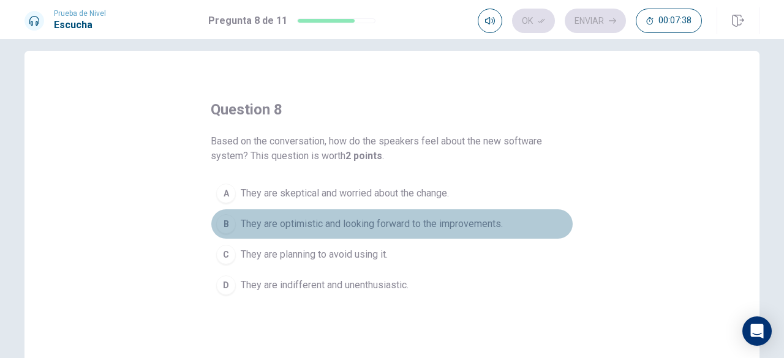
click at [446, 224] on span "They are optimistic and looking forward to the improvements." at bounding box center [372, 224] width 262 height 15
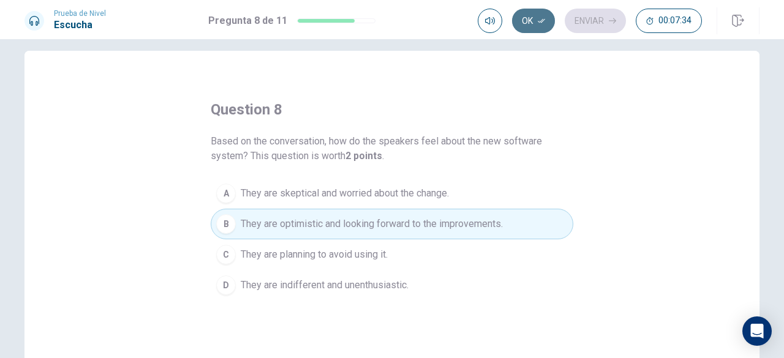
click at [550, 19] on button "Ok" at bounding box center [533, 21] width 43 height 24
click at [580, 16] on button "Enviar" at bounding box center [594, 21] width 61 height 24
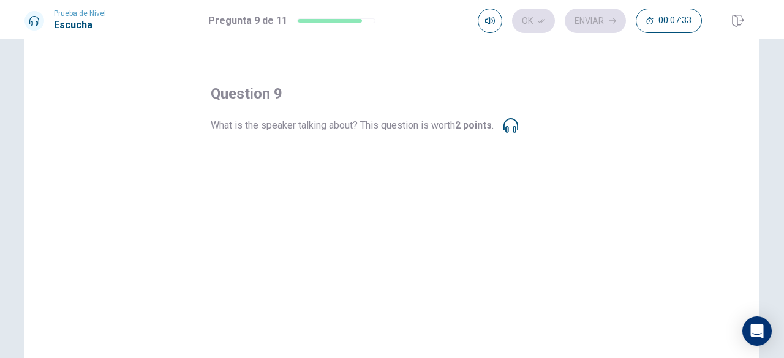
scroll to position [28, 0]
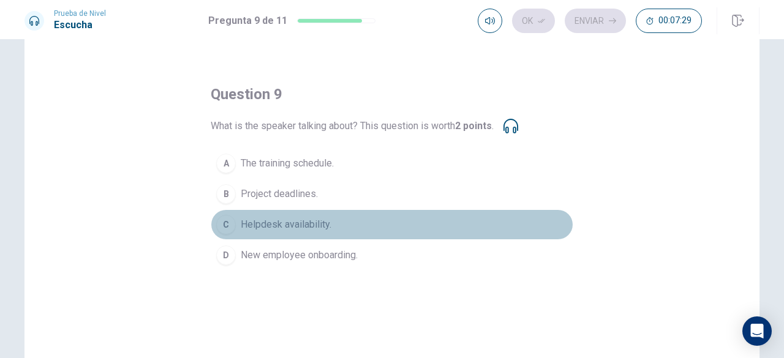
click at [278, 226] on span "Helpdesk availability." at bounding box center [286, 224] width 91 height 15
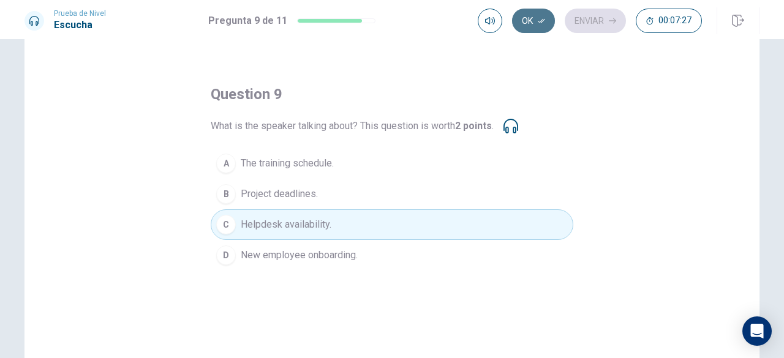
click at [541, 24] on button "Ok" at bounding box center [533, 21] width 43 height 24
click at [575, 20] on button "Enviar" at bounding box center [594, 21] width 61 height 24
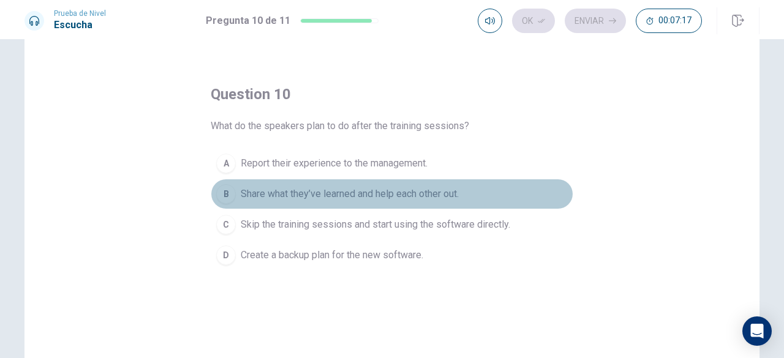
click at [411, 192] on span "Share what they’ve learned and help each other out." at bounding box center [350, 194] width 218 height 15
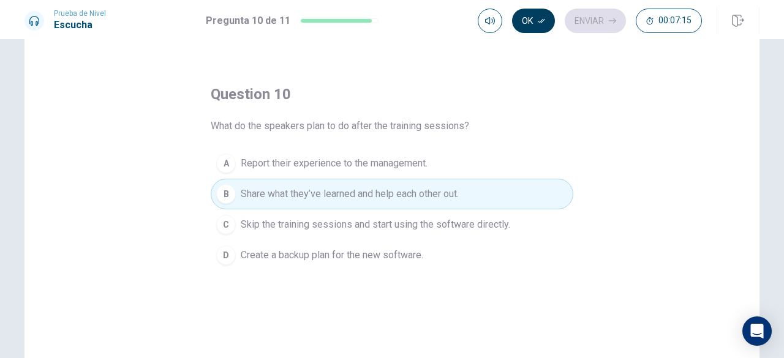
click at [538, 12] on button "Ok" at bounding box center [533, 21] width 43 height 24
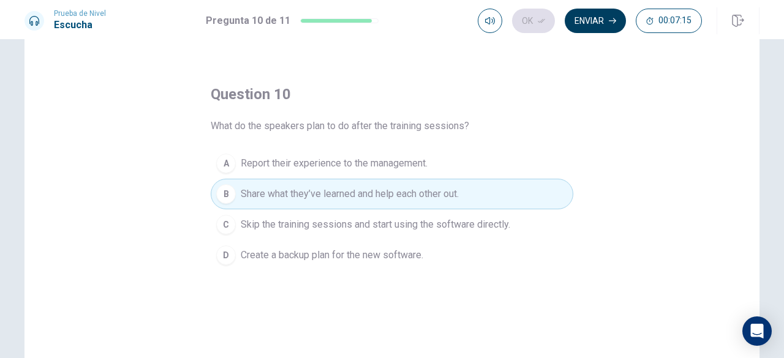
click at [571, 15] on button "Enviar" at bounding box center [594, 21] width 61 height 24
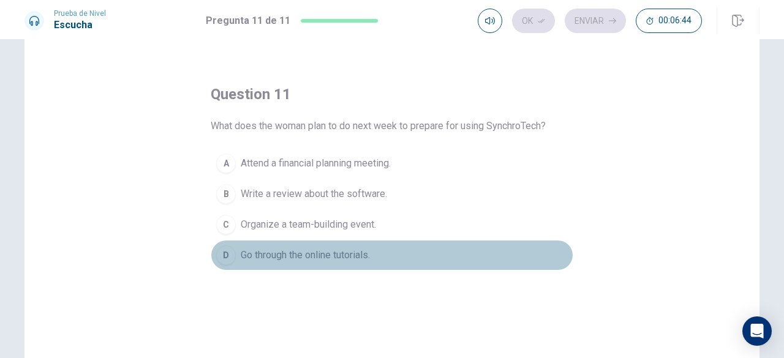
click at [339, 254] on span "Go through the online tutorials." at bounding box center [305, 255] width 129 height 15
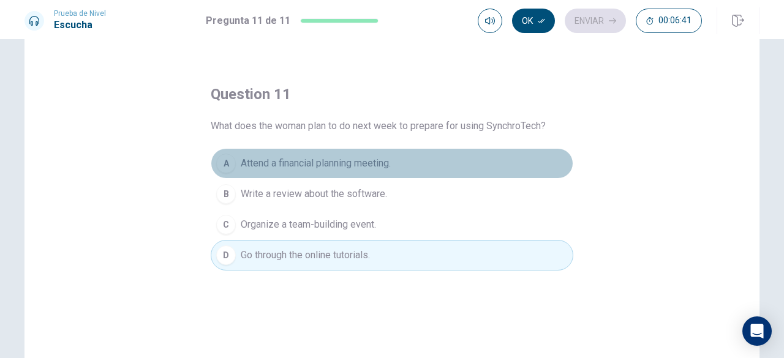
click at [407, 165] on button "A Attend a financial planning meeting." at bounding box center [392, 163] width 362 height 31
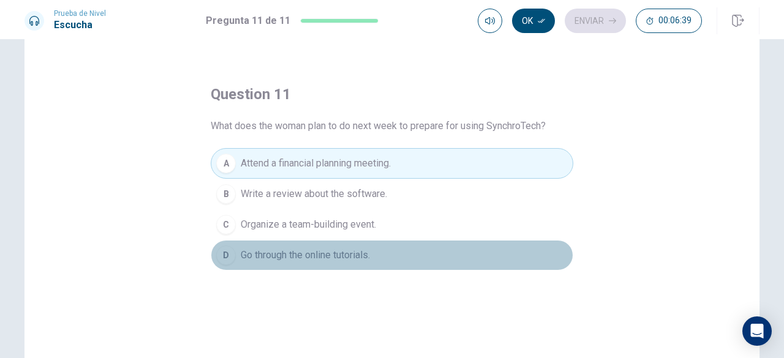
click at [370, 258] on span "Go through the online tutorials." at bounding box center [305, 255] width 129 height 15
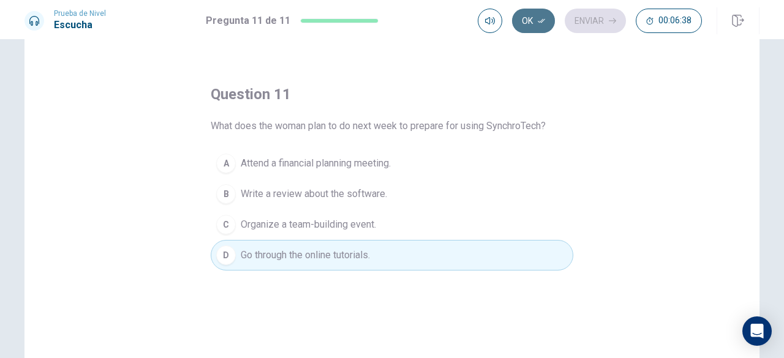
click at [529, 26] on button "Ok" at bounding box center [533, 21] width 43 height 24
click at [598, 29] on button "Enviar" at bounding box center [594, 21] width 61 height 24
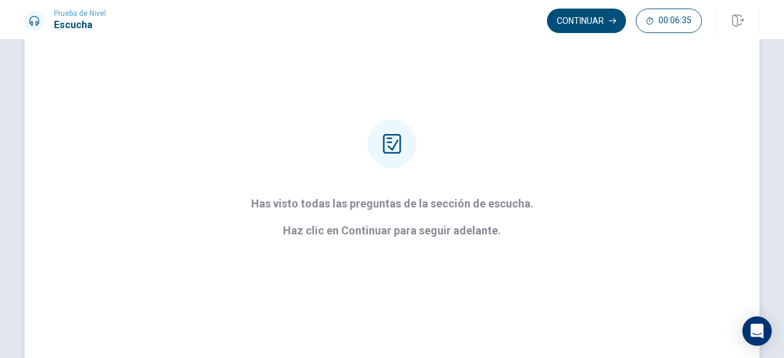
scroll to position [109, 0]
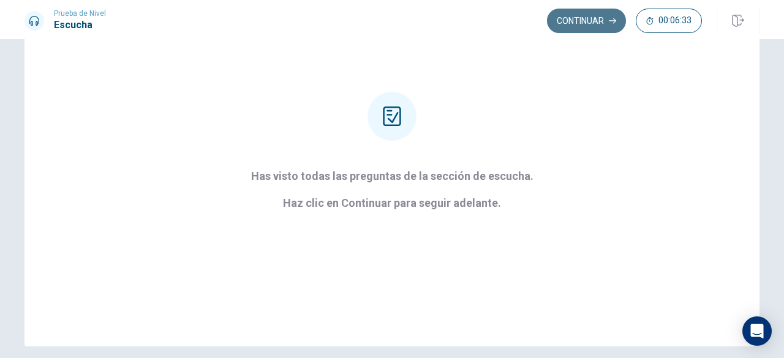
click at [598, 16] on button "Continuar" at bounding box center [586, 21] width 79 height 24
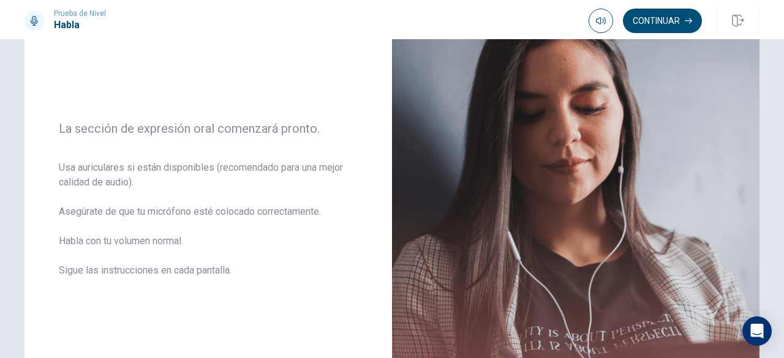
scroll to position [116, 0]
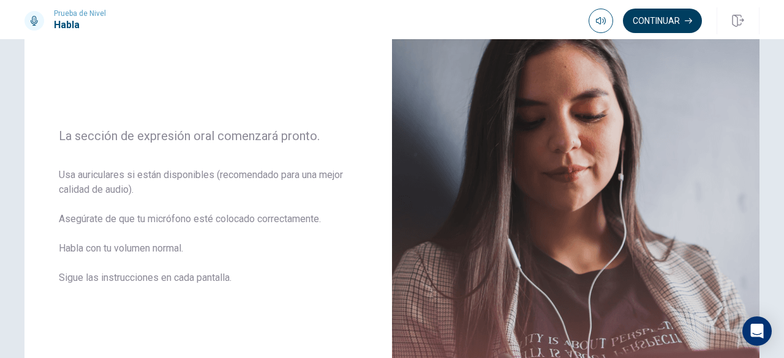
click at [686, 14] on button "Continuar" at bounding box center [662, 21] width 79 height 24
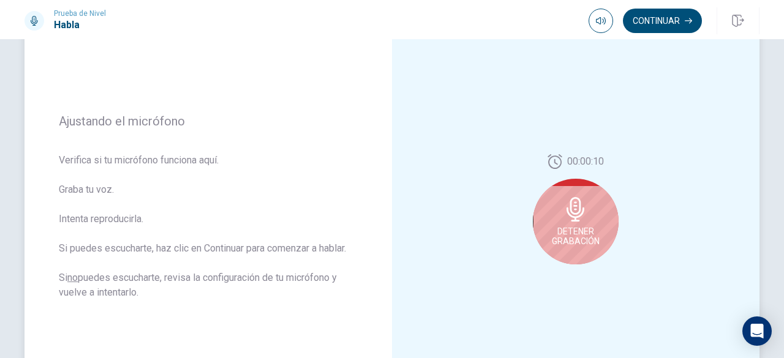
click at [571, 246] on div "Detener Grabación" at bounding box center [576, 222] width 86 height 86
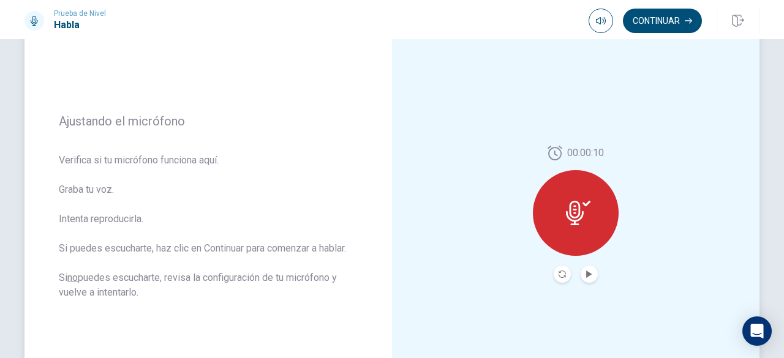
click at [572, 219] on icon at bounding box center [578, 213] width 24 height 24
click at [553, 271] on button "Record Again" at bounding box center [561, 274] width 17 height 17
click at [590, 277] on button "Play Audio" at bounding box center [588, 274] width 17 height 17
click at [558, 274] on icon "Record Again" at bounding box center [561, 274] width 7 height 7
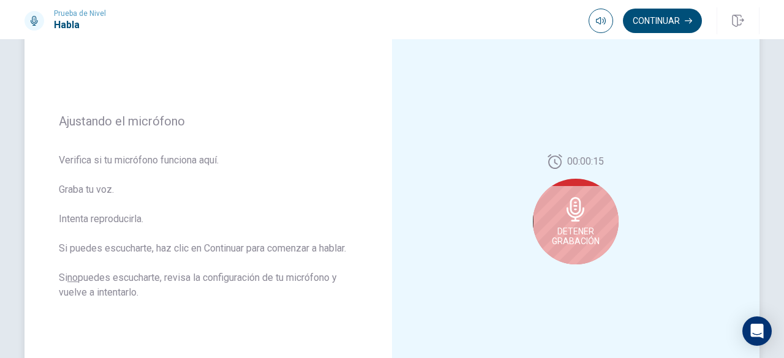
click at [587, 231] on span "Detener Grabación" at bounding box center [576, 237] width 48 height 20
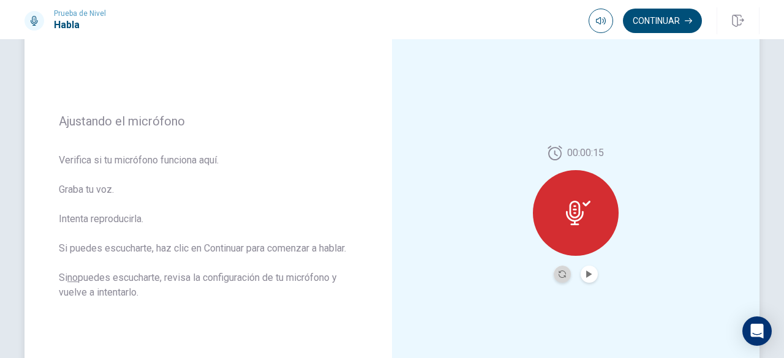
click at [553, 280] on button "Record Again" at bounding box center [561, 274] width 17 height 17
click at [587, 271] on icon "Play Audio" at bounding box center [588, 274] width 7 height 7
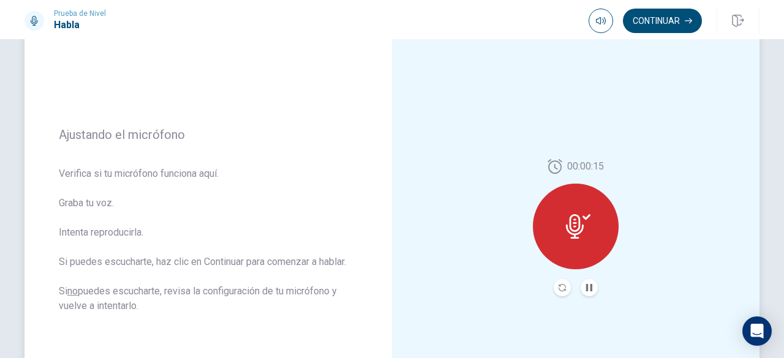
scroll to position [100, 0]
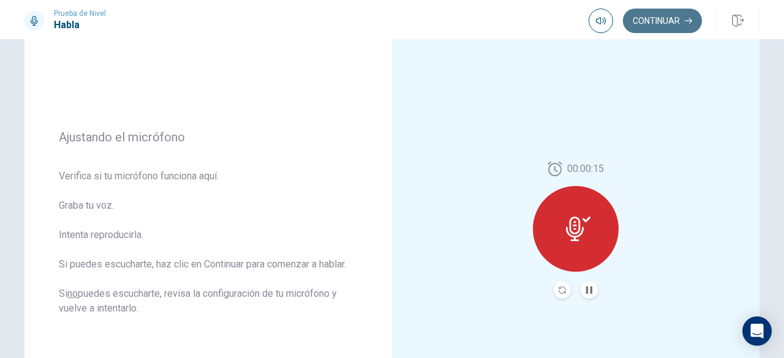
click at [665, 24] on button "Continuar" at bounding box center [662, 21] width 79 height 24
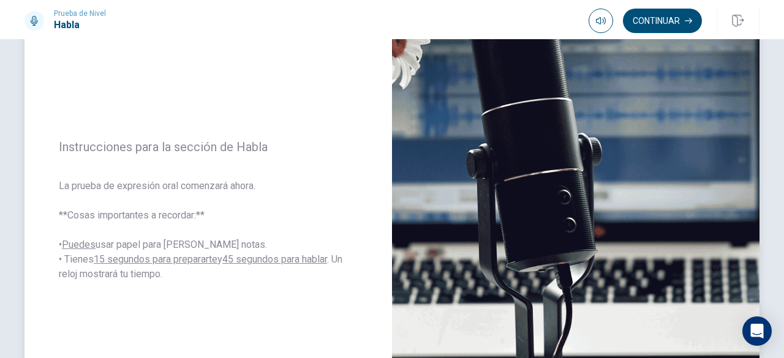
scroll to position [121, 0]
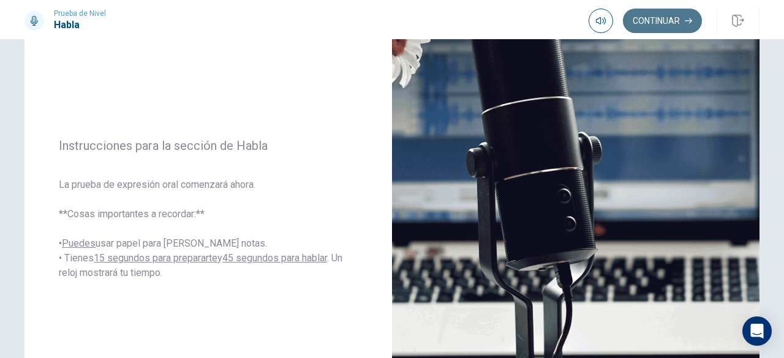
click at [643, 28] on button "Continuar" at bounding box center [662, 21] width 79 height 24
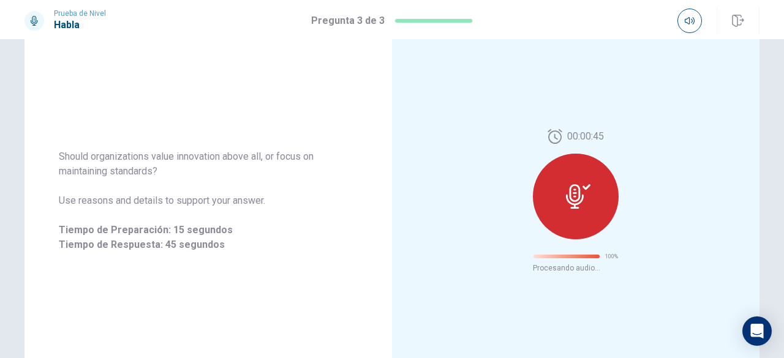
scroll to position [87, 0]
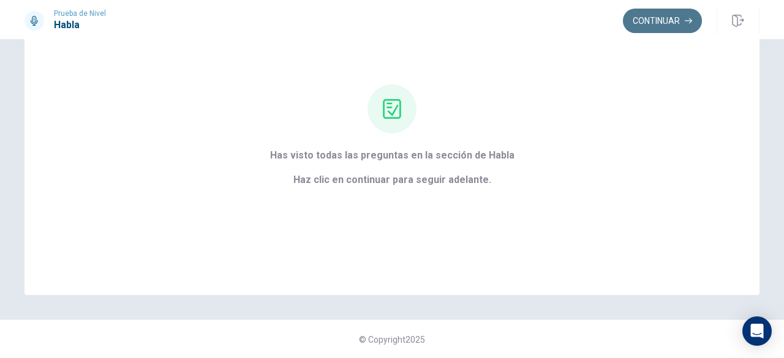
click at [664, 28] on button "Continuar" at bounding box center [662, 21] width 79 height 24
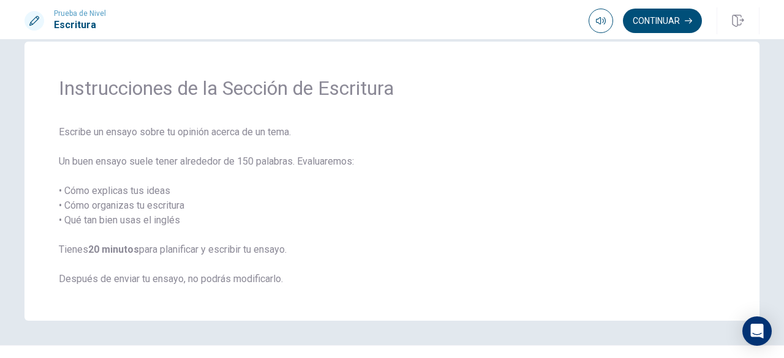
scroll to position [24, 0]
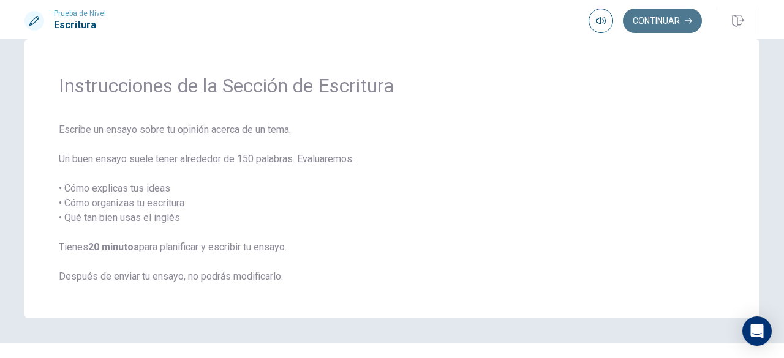
click at [670, 18] on button "Continuar" at bounding box center [662, 21] width 79 height 24
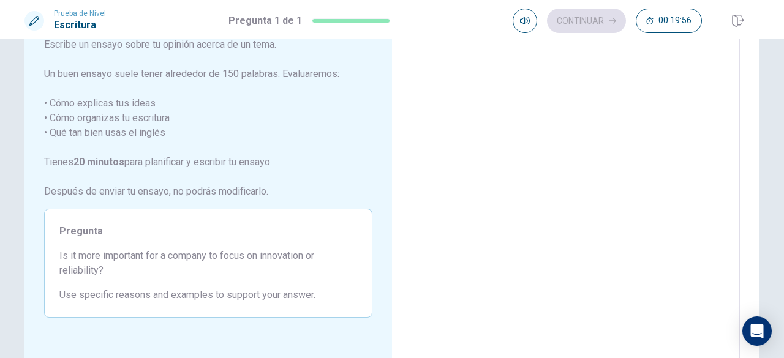
scroll to position [84, 0]
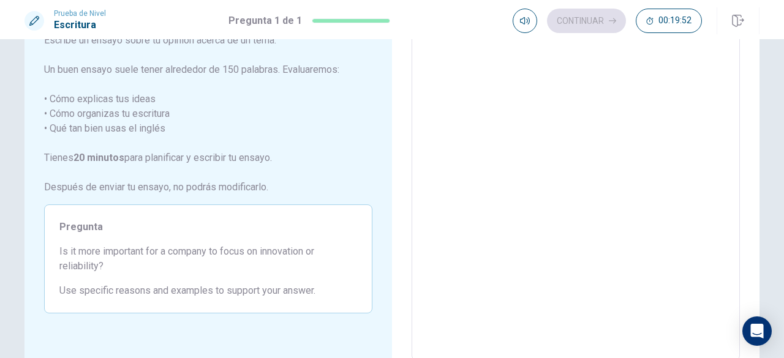
click at [436, 138] on textarea at bounding box center [575, 191] width 311 height 318
click at [470, 110] on textarea at bounding box center [575, 191] width 311 height 318
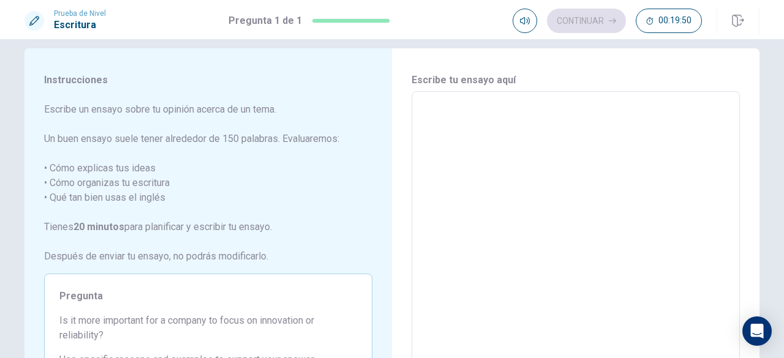
scroll to position [12, 0]
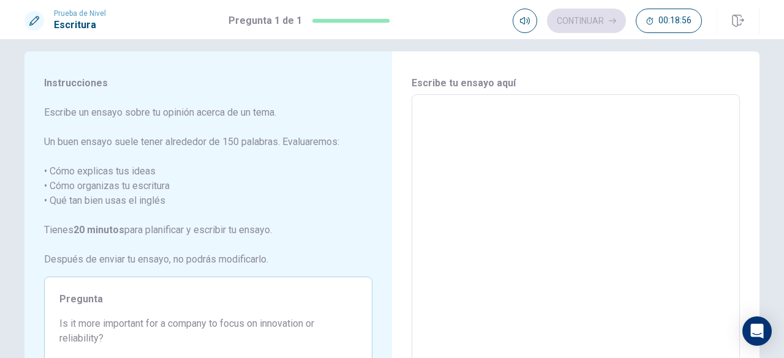
type textarea "W"
type textarea "x"
type textarea "We"
type textarea "x"
type textarea "Wel"
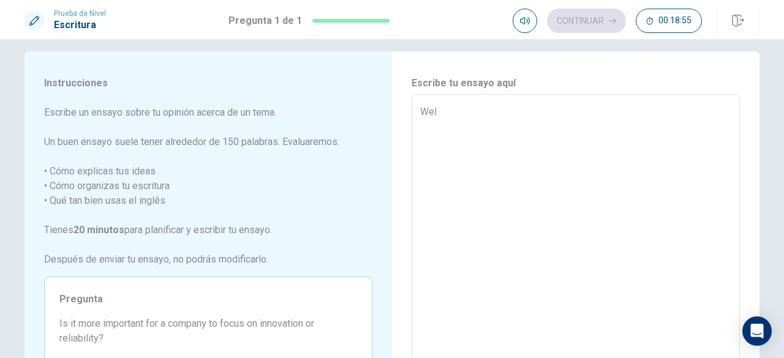
type textarea "x"
type textarea "Well"
type textarea "x"
type textarea "Well,"
type textarea "x"
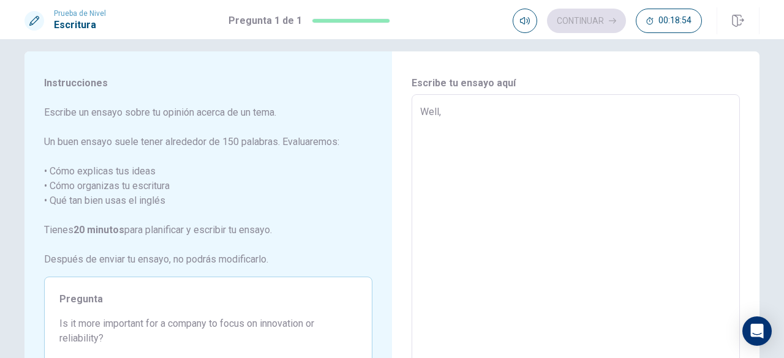
type textarea "Well,"
type textarea "x"
type textarea "Well, I"
type textarea "x"
type textarea "Well, I"
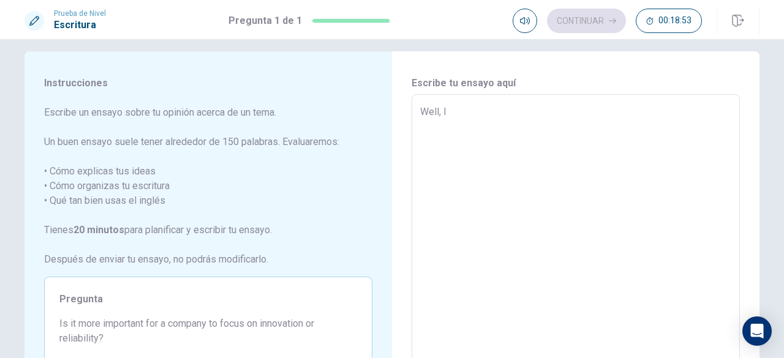
type textarea "x"
type textarea "Well, I t"
type textarea "x"
type textarea "Well, I th"
type textarea "x"
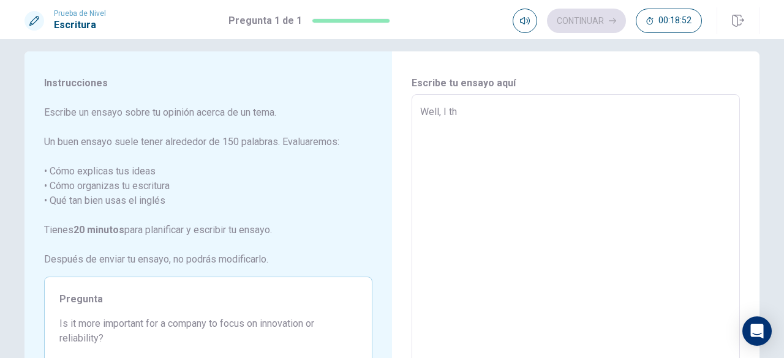
type textarea "Well, I thi"
type textarea "x"
type textarea "Well, I thin"
type textarea "x"
type textarea "Well, I think"
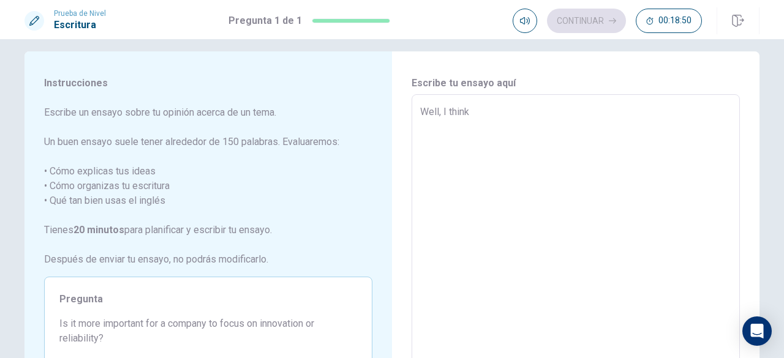
type textarea "x"
type textarea "Well, I think"
type textarea "x"
type textarea "Well, I think t"
type textarea "x"
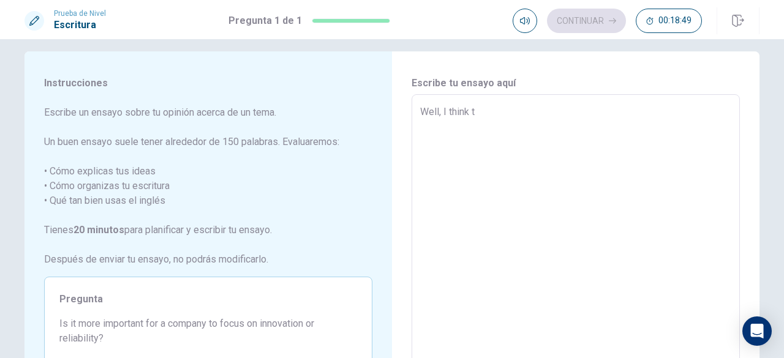
type textarea "Well, I think th"
type textarea "x"
type textarea "Well, I think the"
type textarea "x"
type textarea "Well, I think the"
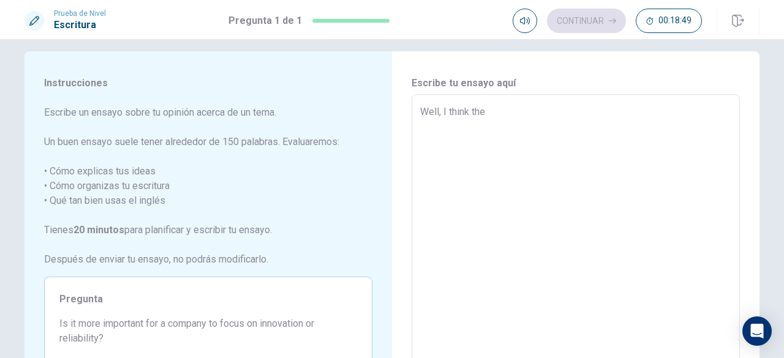
type textarea "x"
type textarea "Well, I think the b"
type textarea "x"
type textarea "Well, I think the be"
type textarea "x"
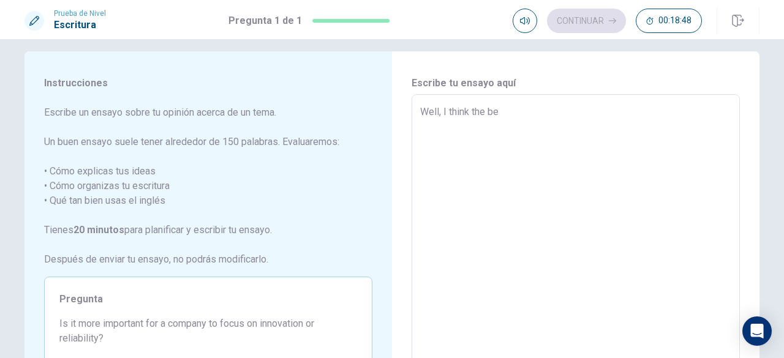
type textarea "Well, I think the bes"
type textarea "x"
type textarea "Well, I think the best"
type textarea "x"
type textarea "Well, I think the best"
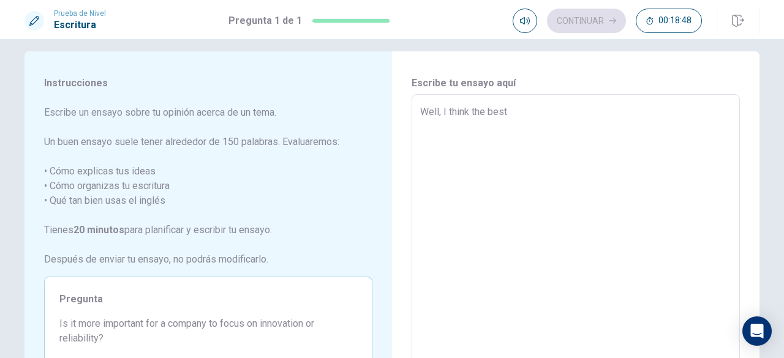
type textarea "x"
type textarea "Well, I think the best o"
type textarea "x"
type textarea "Well, I think the best op"
type textarea "x"
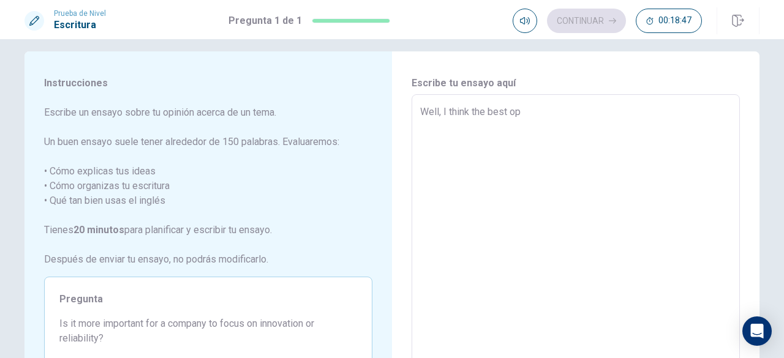
type textarea "Well, I think the best opt"
type textarea "x"
type textarea "Well, I think the best opti"
type textarea "x"
type textarea "Well, I think the best optio"
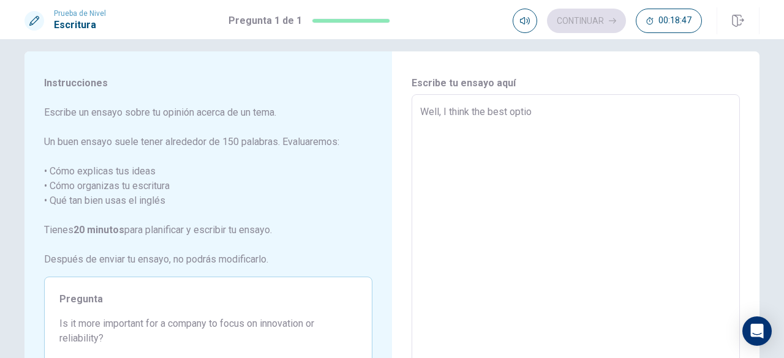
type textarea "x"
type textarea "Well, I think the best option"
type textarea "x"
type textarea "Well, I think the best option"
type textarea "x"
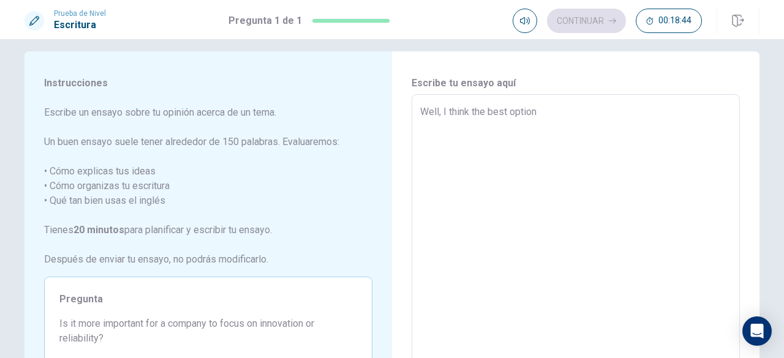
type textarea "Well, I think the best option f"
type textarea "x"
type textarea "Well, I think the best option fo"
type textarea "x"
type textarea "Well, I think the best option for"
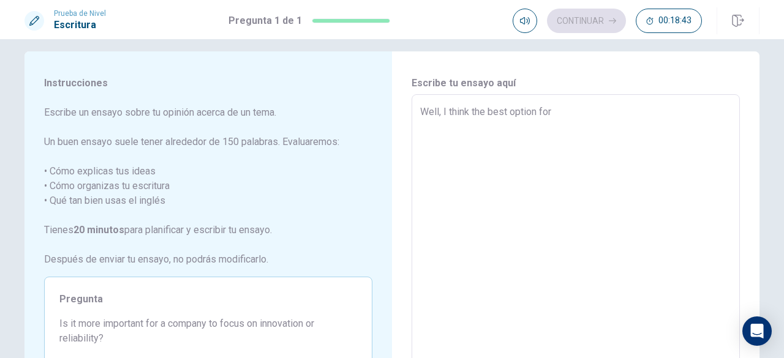
type textarea "x"
type textarea "Well, I think the best option for"
type textarea "x"
type textarea "Well, I think the best option for t"
type textarea "x"
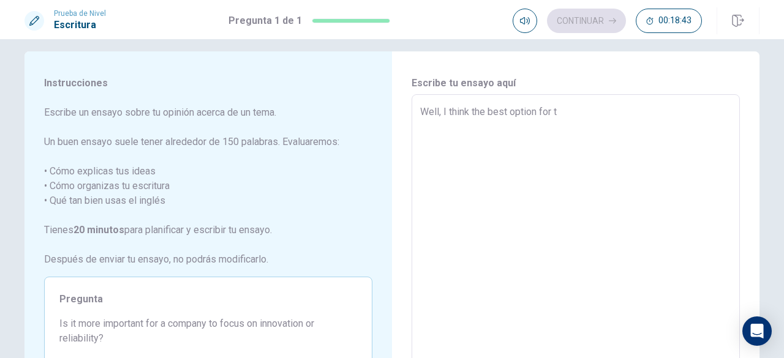
type textarea "Well, I think the best option for th"
type textarea "x"
type textarea "Well, I think the best option for the"
type textarea "x"
type textarea "Well, I think the best option for the"
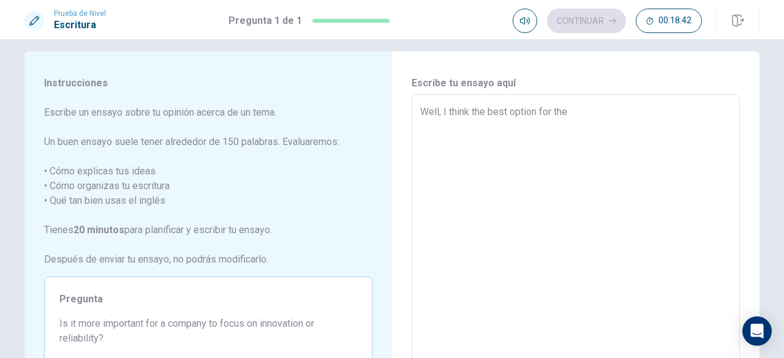
type textarea "x"
type textarea "Well, I think the best option for the"
type textarea "x"
type textarea "Well, I think the best option for th"
type textarea "x"
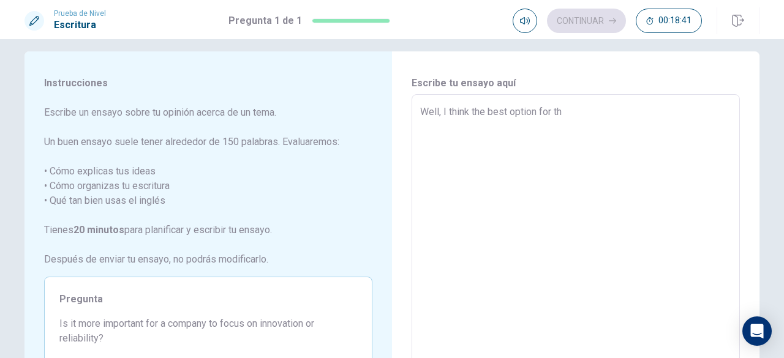
type textarea "Well, I think the best option for t"
type textarea "x"
type textarea "Well, I think the best option for"
type textarea "x"
type textarea "Well, I think the best option for a"
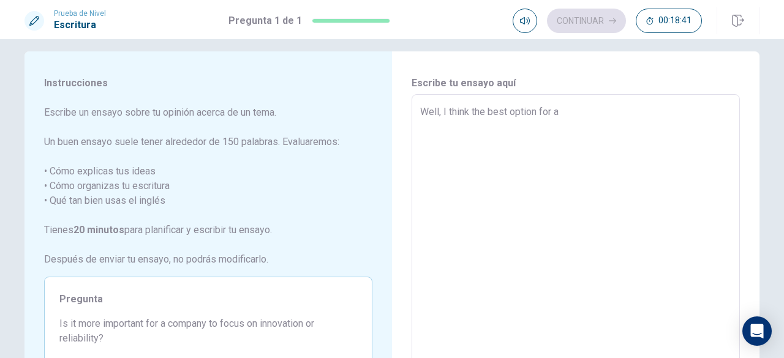
type textarea "x"
type textarea "Well, I think the best option for a"
type textarea "x"
type textarea "Well, I think the best option for a c"
type textarea "x"
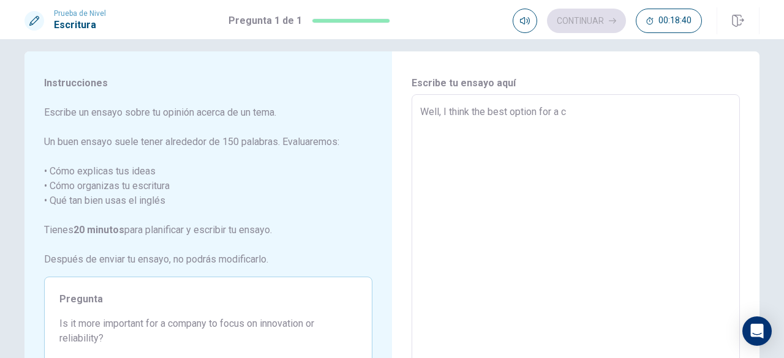
type textarea "Well, I think the best option for a co"
type textarea "x"
type textarea "Well, I think the best option for a com"
type textarea "x"
type textarea "Well, I think the best option for a comp"
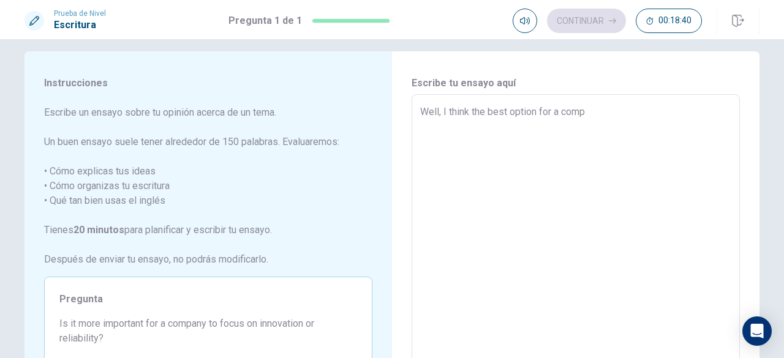
type textarea "x"
type textarea "Well, I think the best option for a compa"
type textarea "x"
type textarea "Well, I think the best option for a compañ"
type textarea "x"
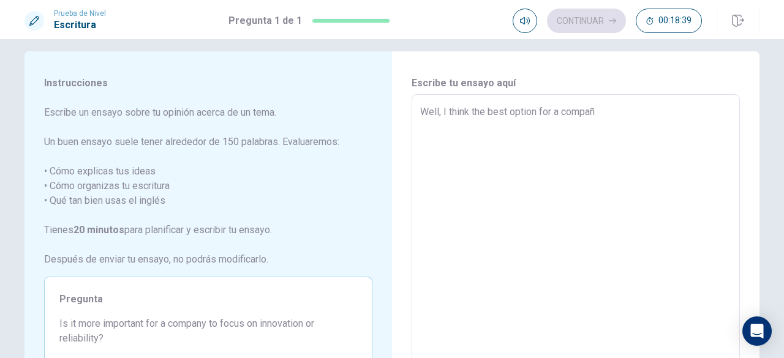
type textarea "Well, I think the best option for a compañy"
type textarea "x"
type textarea "Well, I think the best option for a compañy"
type textarea "x"
type textarea "Well, I think the best option for a compañy o"
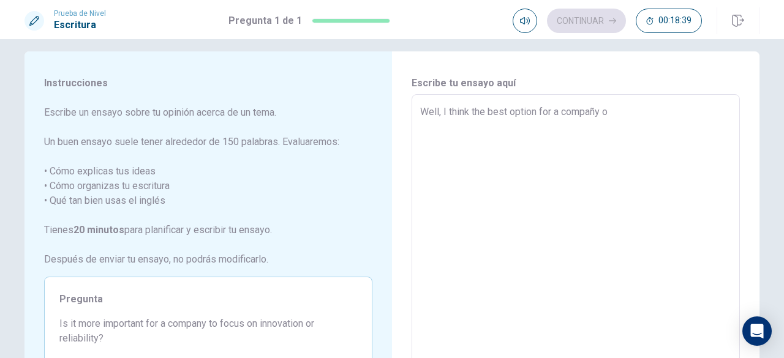
type textarea "x"
type textarea "Well, I think the best option for a compañy"
type textarea "x"
type textarea "Well, I think the best option for a compañy"
type textarea "x"
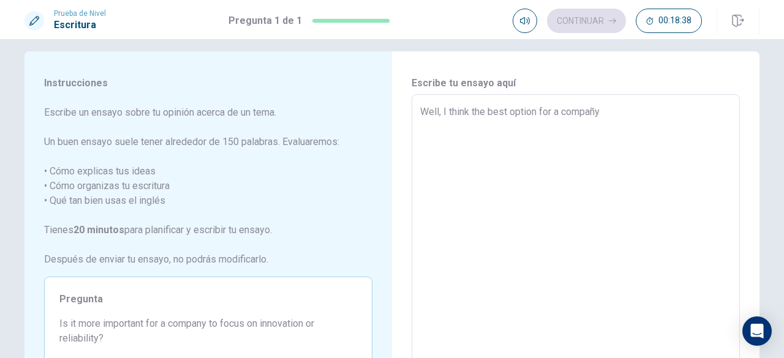
type textarea "Well, I think the best option for a compañ"
type textarea "x"
type textarea "Well, I think the best option for a compa"
type textarea "x"
type textarea "Well, I think the best option for a compan"
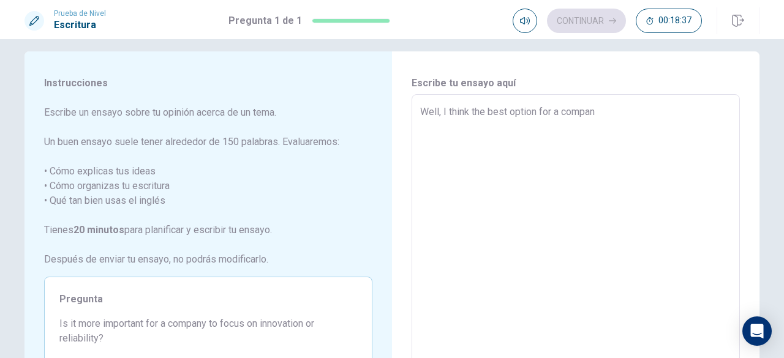
type textarea "x"
type textarea "Well, I think the best option for a company"
type textarea "x"
type textarea "Well, I think the best option for a company"
type textarea "x"
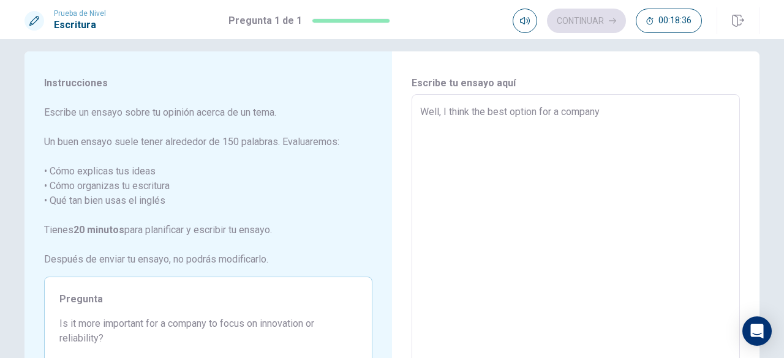
type textarea "Well, I think the best option for a company o"
type textarea "x"
type textarea "Well, I think the best option for a company or"
type textarea "x"
type textarea "Well, I think the best option for a company or"
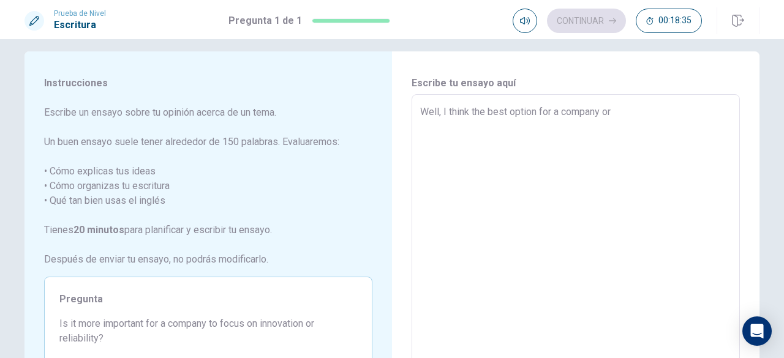
type textarea "x"
type textarea "Well, I think the best option for a company or a"
type textarea "x"
type textarea "Well, I think the best option for a company or a"
type textarea "x"
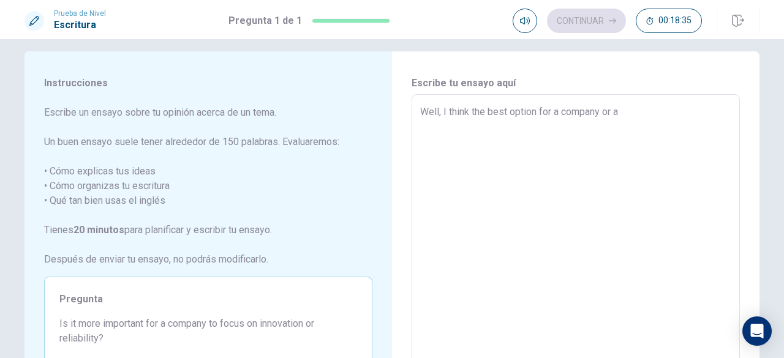
type textarea "Well, I think the best option for a company or a n"
type textarea "x"
type textarea "Well, I think the best option for a company or a ne"
type textarea "x"
type textarea "Well, I think the best option for a company or a new"
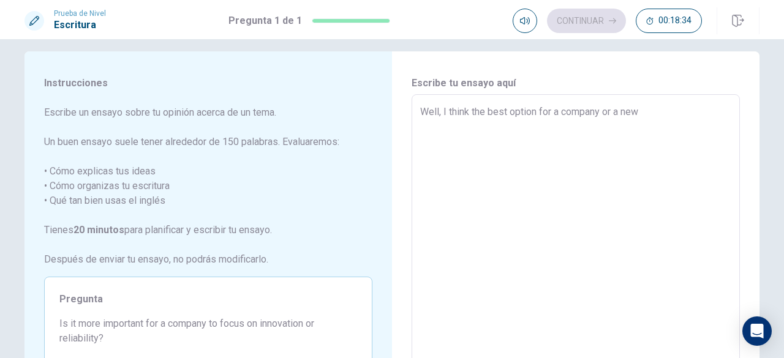
type textarea "x"
type textarea "Well, I think the best option for a company or a new"
type textarea "x"
type textarea "Well, I think the best option for a company or a new c"
type textarea "x"
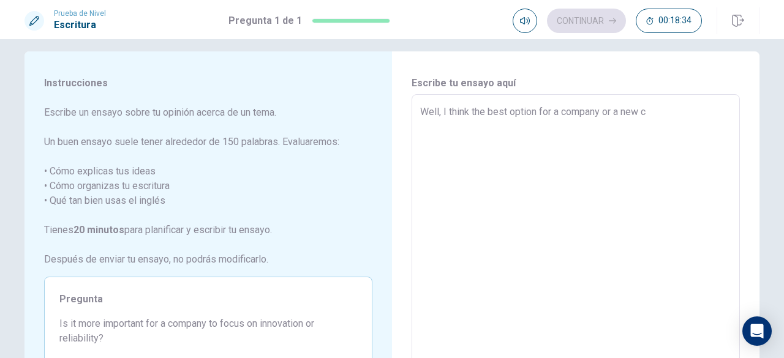
type textarea "Well, I think the best option for a company or a new co"
type textarea "x"
type textarea "Well, I think the best option for a company or a new com"
type textarea "x"
type textarea "Well, I think the best option for a company or a new comp"
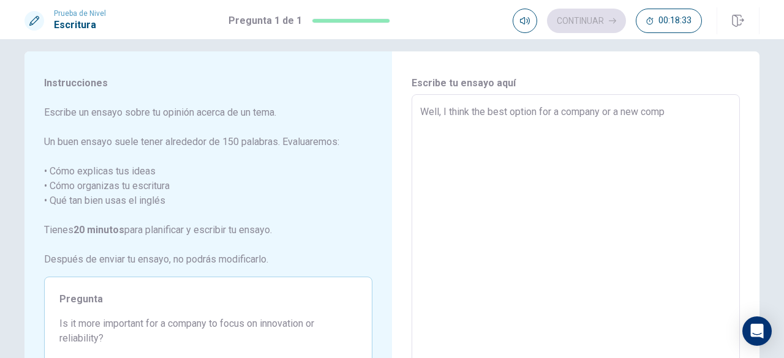
type textarea "x"
type textarea "Well, I think the best option for a company or a new compa"
type textarea "x"
type textarea "Well, I think the best option for a company or a new compan"
type textarea "x"
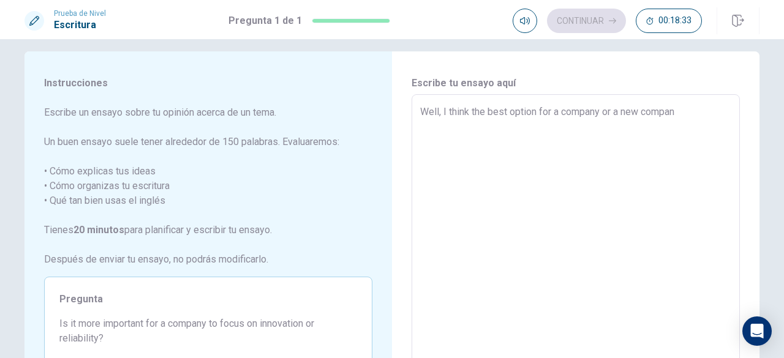
type textarea "Well, I think the best option for a company or a new company"
type textarea "x"
type textarea "Well, I think the best option for a company or a new company"
type textarea "x"
type textarea "Well, I think the best option for a company or a new company i"
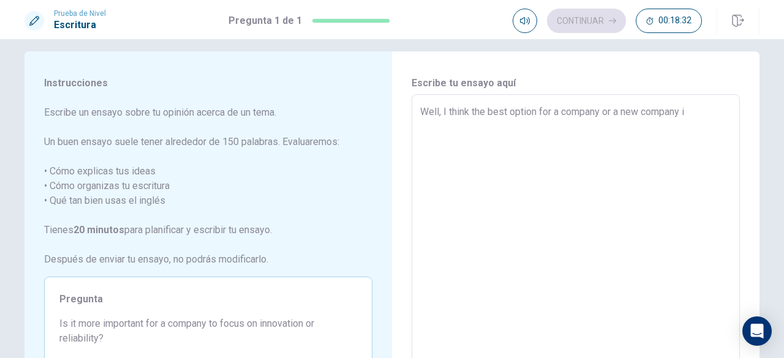
type textarea "x"
type textarea "Well, I think the best option for a company or a new company is"
type textarea "x"
type textarea "Well, I think the best option for a company or a new company ist"
type textarea "x"
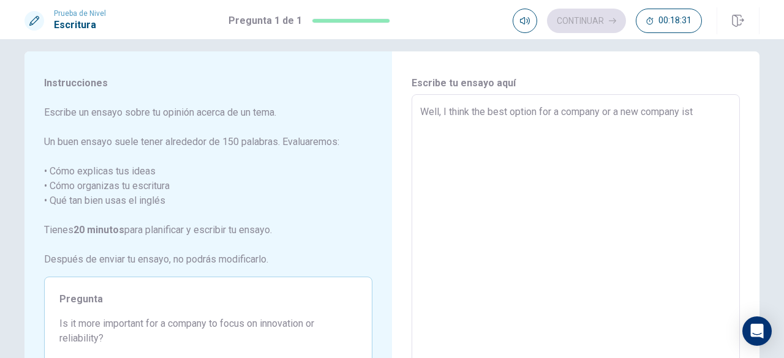
type textarea "Well, I think the best option for a company or a new company iste"
type textarea "x"
type textarea "Well, I think the best option for a company or a new company ist"
type textarea "x"
type textarea "Well, I think the best option for a company or a new company is"
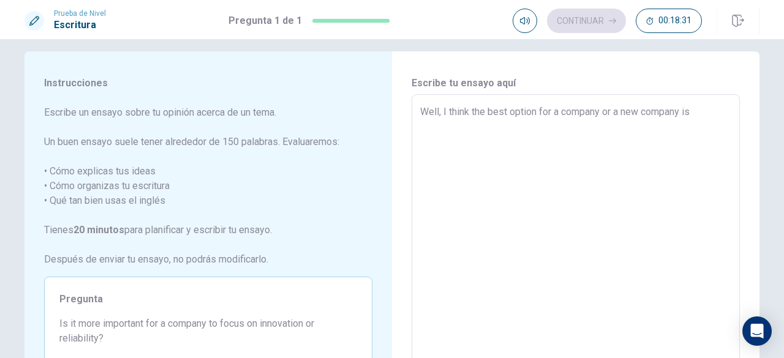
type textarea "x"
type textarea "Well, I think the best option for a company or a new company is"
type textarea "x"
type textarea "Well, I think the best option for a company or a new company is f"
type textarea "x"
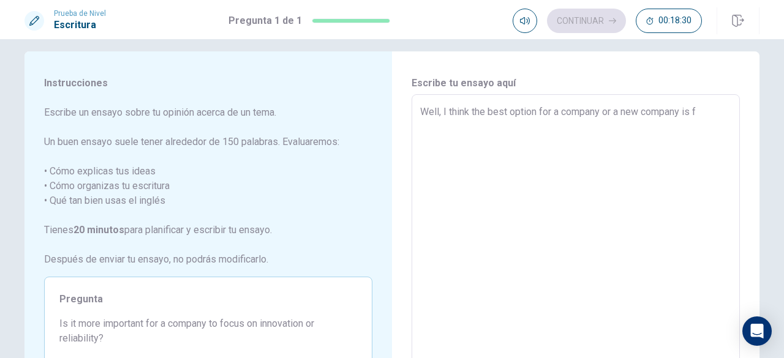
type textarea "Well, I think the best option for a company or a new company is fo"
type textarea "x"
type textarea "Well, I think the best option for a company or a new company is foc"
type textarea "x"
type textarea "Well, I think the best option for a company or a new company is focu"
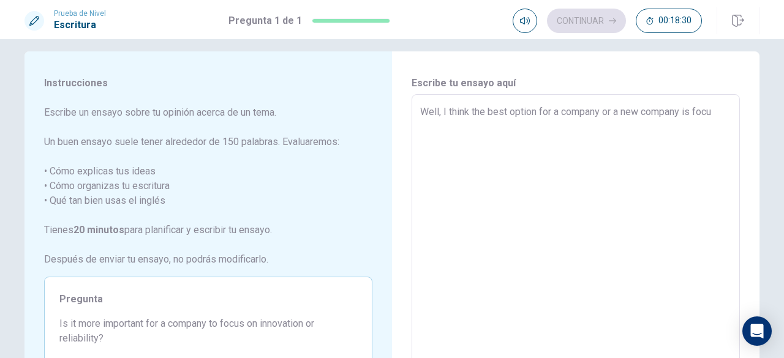
type textarea "x"
type textarea "Well, I think the best option for a company or a new company is focus"
type textarea "x"
type textarea "Well, I think the best option for a company or a new company is focus"
type textarea "x"
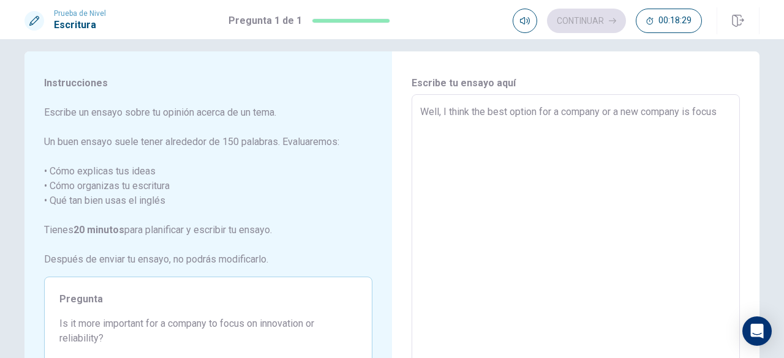
type textarea "Well, I think the best option for a company or a new company is focus o"
type textarea "x"
type textarea "Well, I think the best option for a company or a new company is focus on"
type textarea "x"
type textarea "Well, I think the best option for a company or a new company is focus on"
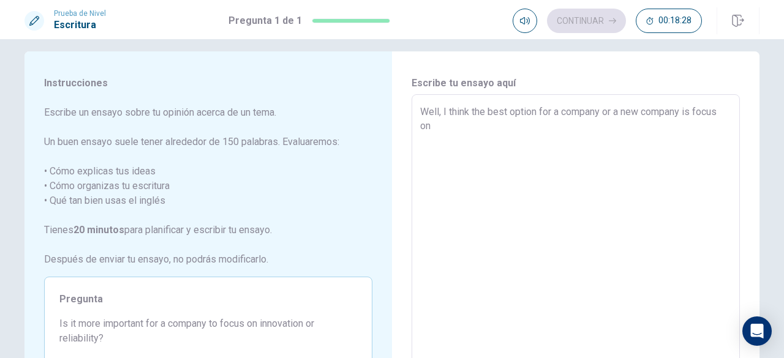
type textarea "x"
type textarea "Well, I think the best option for a company or a new company is focus on t"
type textarea "x"
type textarea "Well, I think the best option for a company or a new company is focus on th"
type textarea "x"
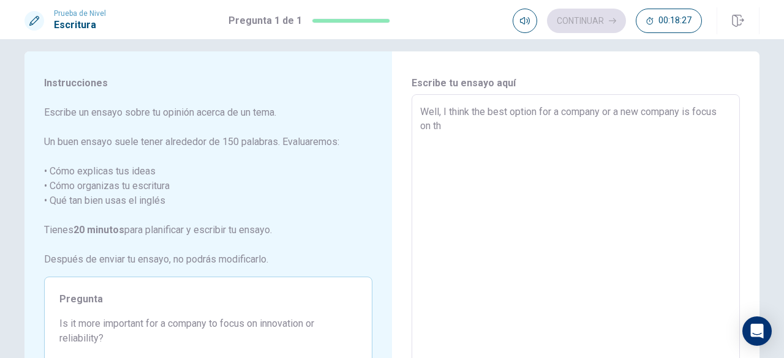
type textarea "Well, I think the best option for a company or a new company is focus on the"
type textarea "x"
type textarea "Well, I think the best option for a company or a new company is focus on the"
type textarea "x"
type textarea "Well, I think the best option for a company or a new company is focus on the i"
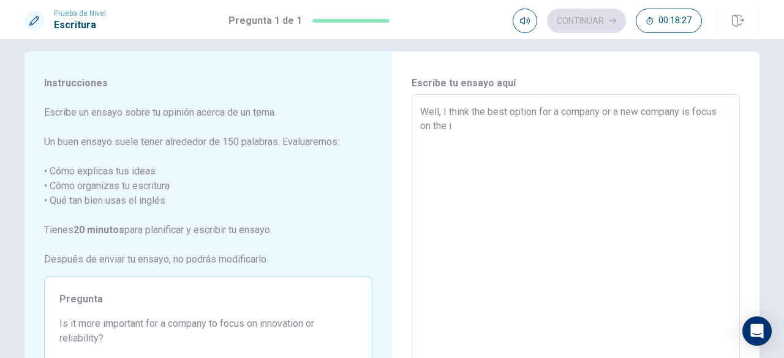
type textarea "x"
type textarea "Well, I think the best option for a company or a new company is focus on the in"
type textarea "x"
type textarea "Well, I think the best option for a company or a new company is focus on the inn"
type textarea "x"
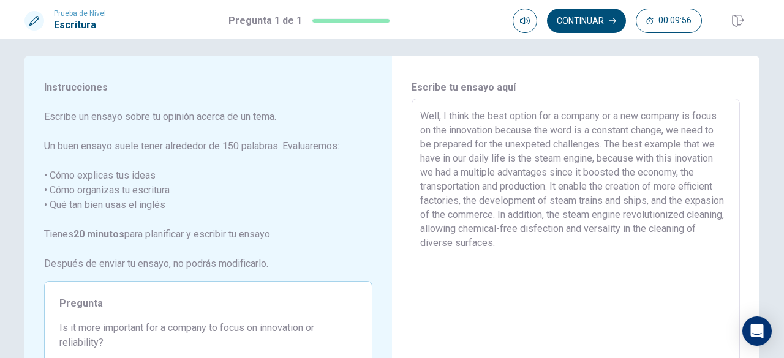
scroll to position [9, 0]
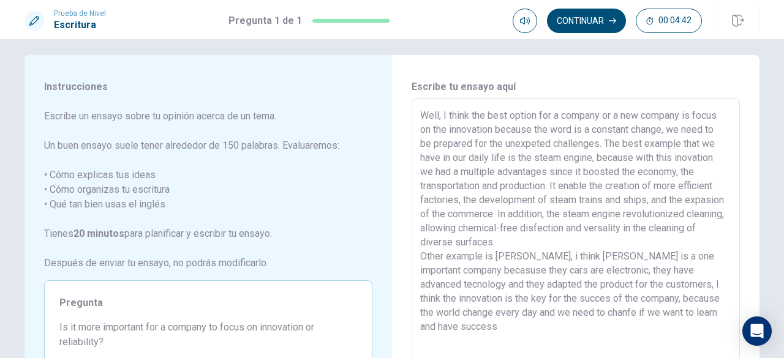
click at [628, 266] on textarea "Well, I think the best option for a company or a new company is focus on the in…" at bounding box center [575, 267] width 311 height 318
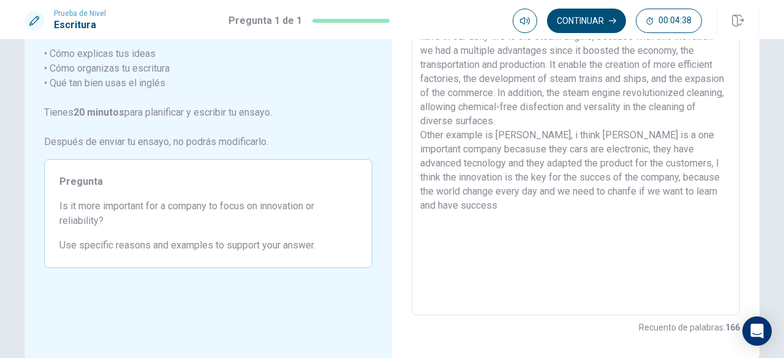
scroll to position [0, 0]
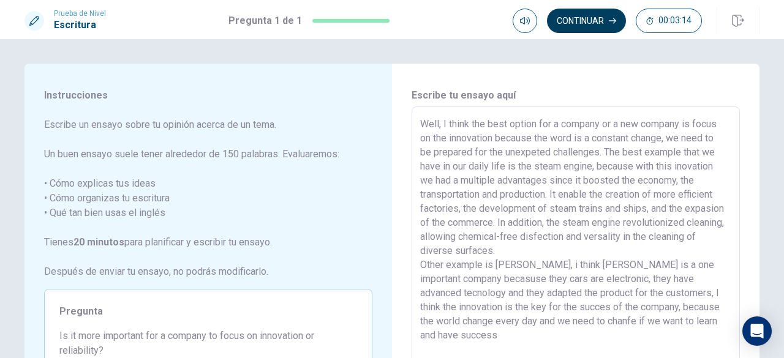
click at [602, 10] on button "Continuar" at bounding box center [586, 21] width 79 height 24
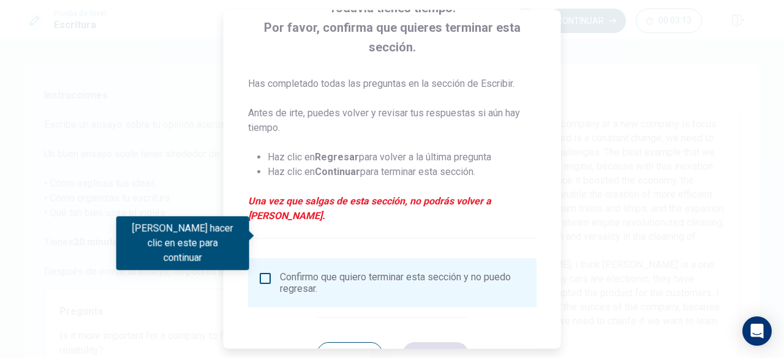
scroll to position [118, 0]
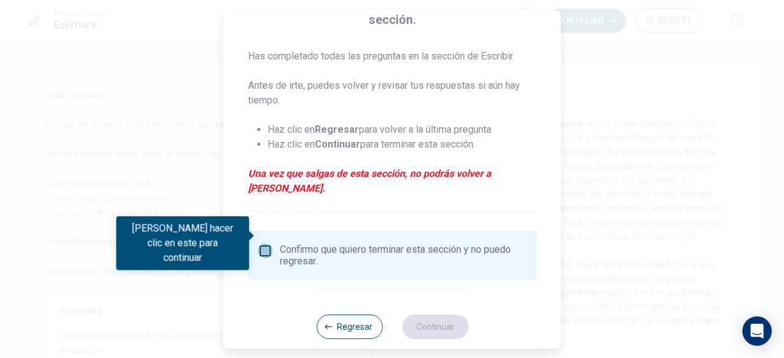
click at [261, 244] on input "Debes hacer clic en este para continuar" at bounding box center [265, 251] width 15 height 15
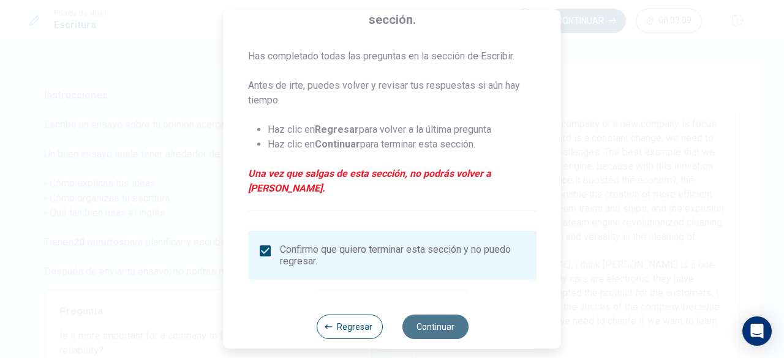
click at [436, 315] on button "Continuar" at bounding box center [435, 327] width 66 height 24
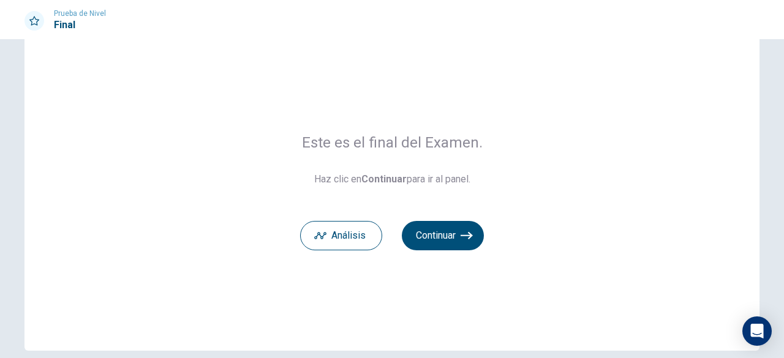
scroll to position [40, 0]
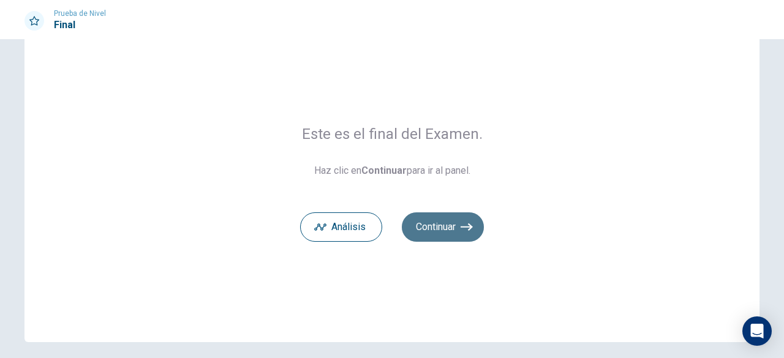
click at [429, 231] on button "Continuar" at bounding box center [443, 226] width 82 height 29
